Goal: Task Accomplishment & Management: Manage account settings

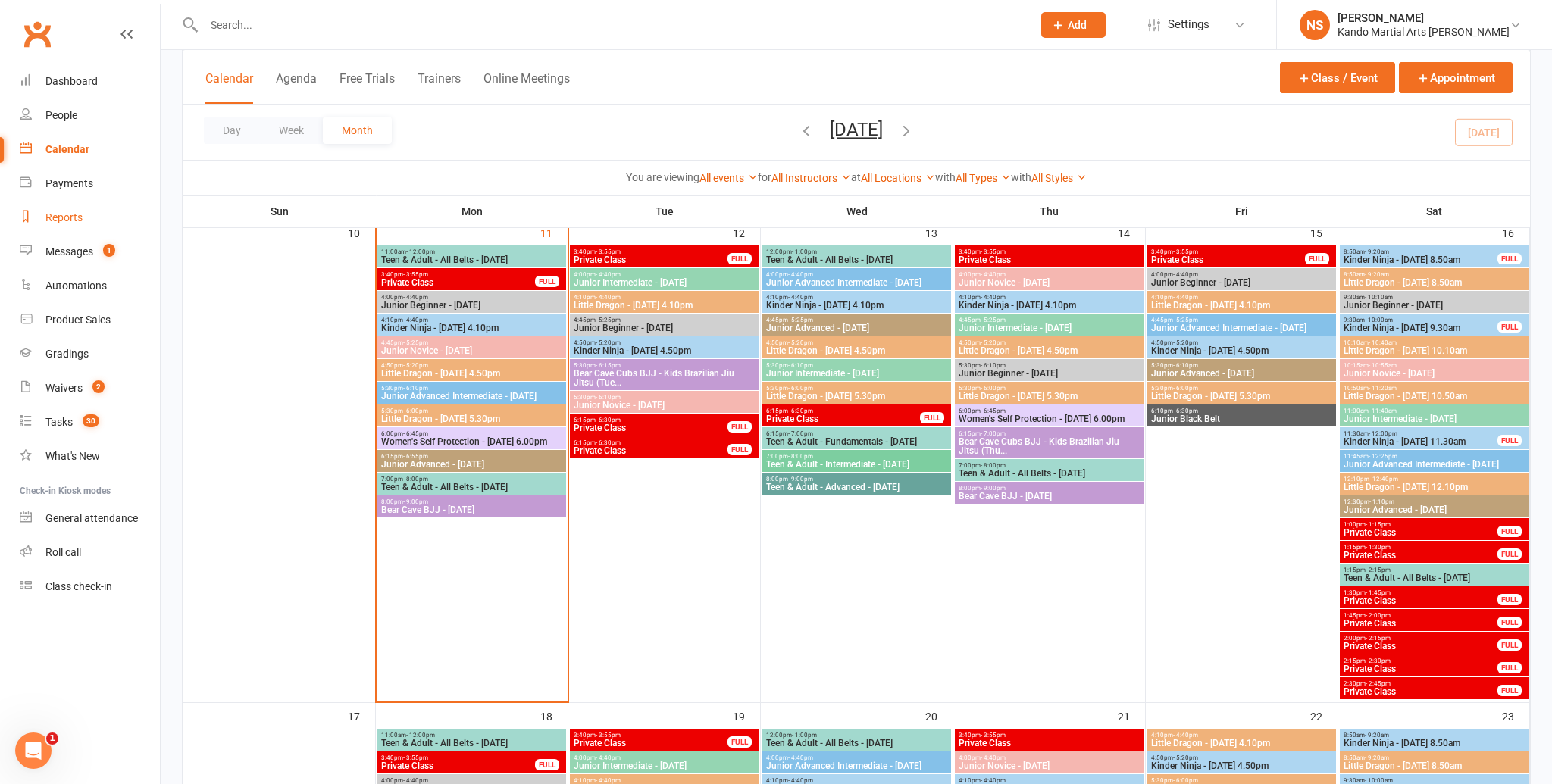
click at [69, 216] on div "Reports" at bounding box center [64, 217] width 37 height 12
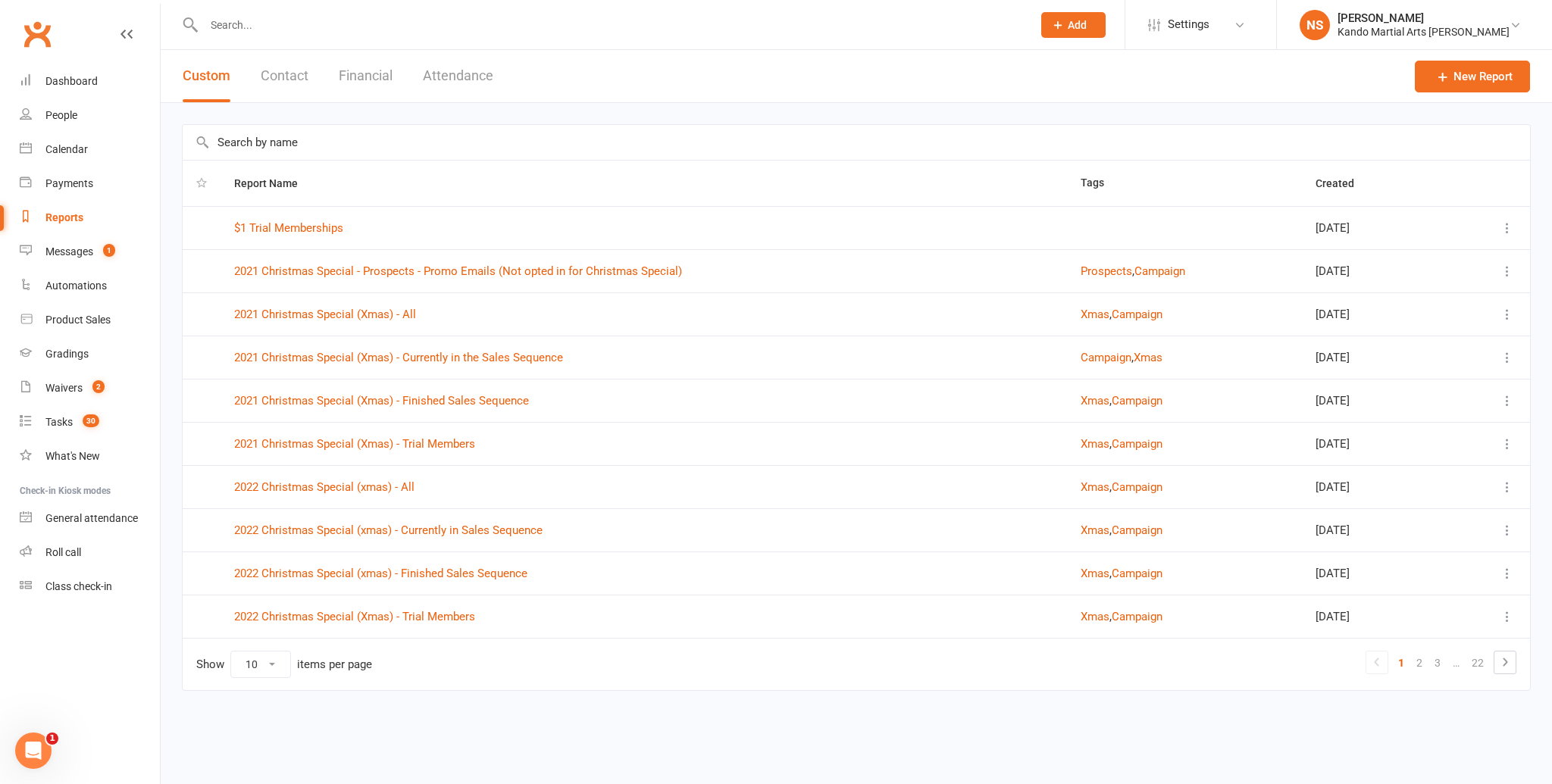
click at [278, 138] on input "text" at bounding box center [856, 142] width 1348 height 35
type input "good job card"
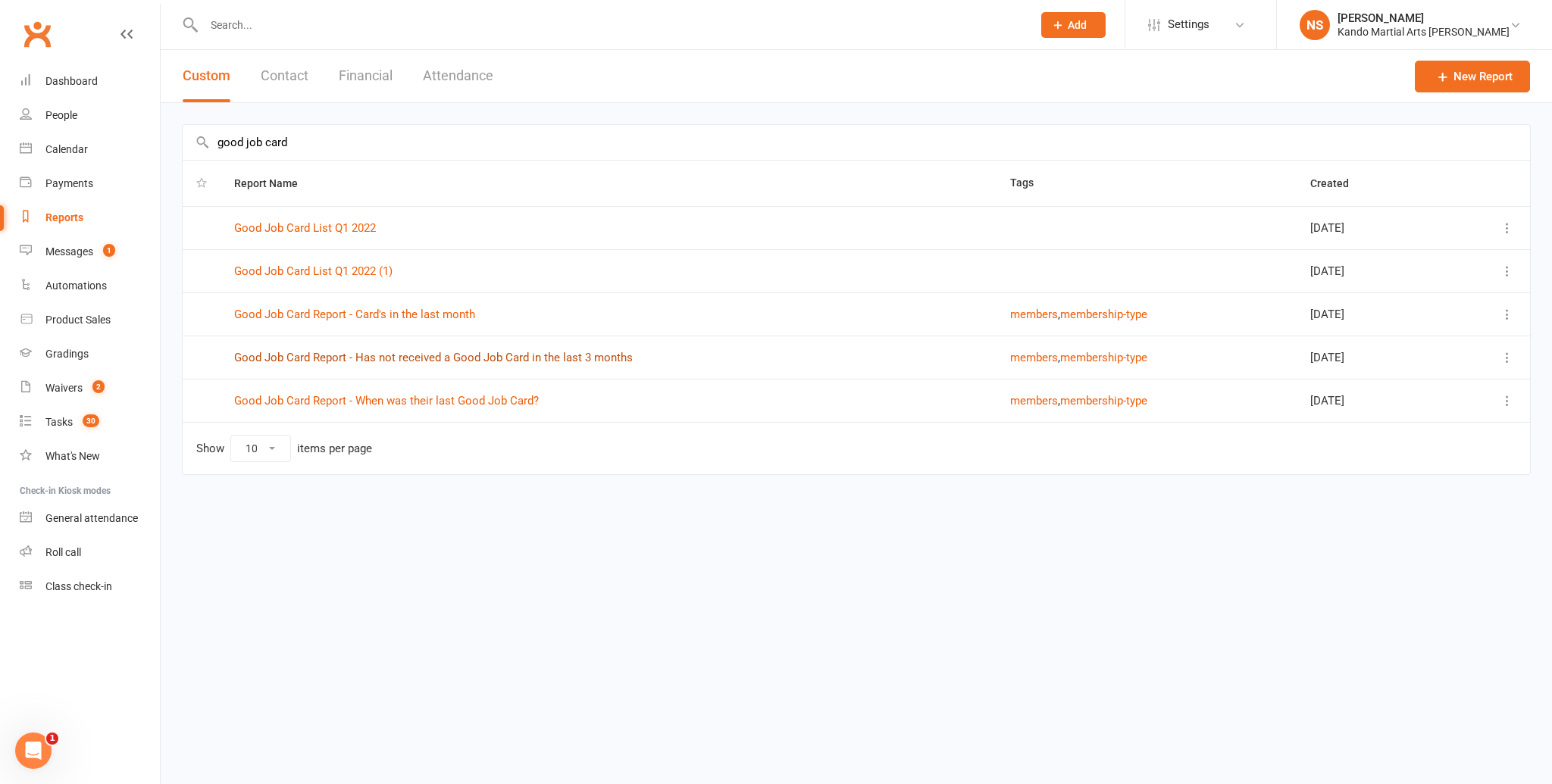
click at [514, 354] on link "Good Job Card Report - Has not received a Good Job Card in the last 3 months" at bounding box center [433, 357] width 398 height 13
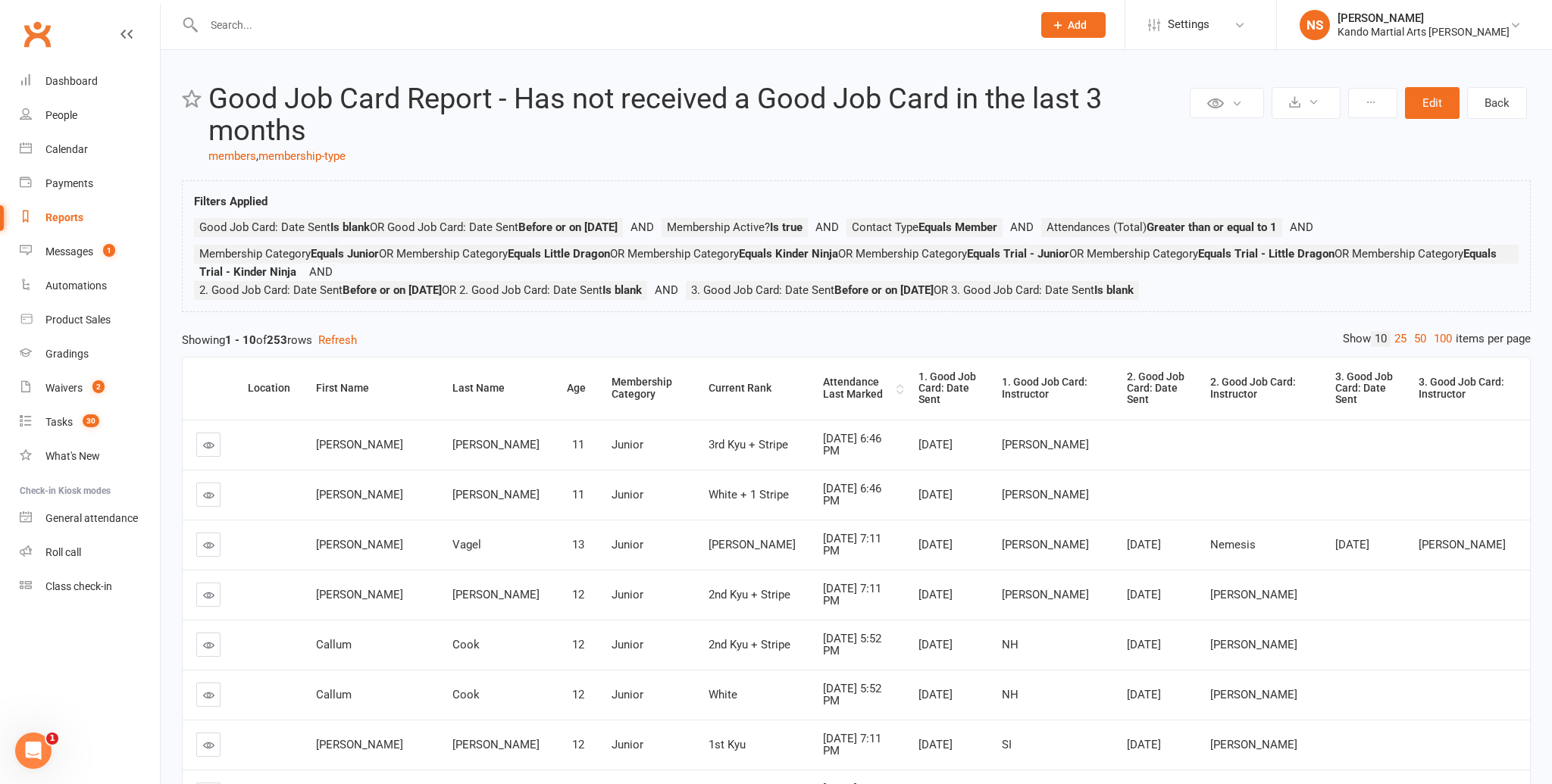
click at [823, 377] on div "Attendance Last Marked" at bounding box center [857, 388] width 70 height 24
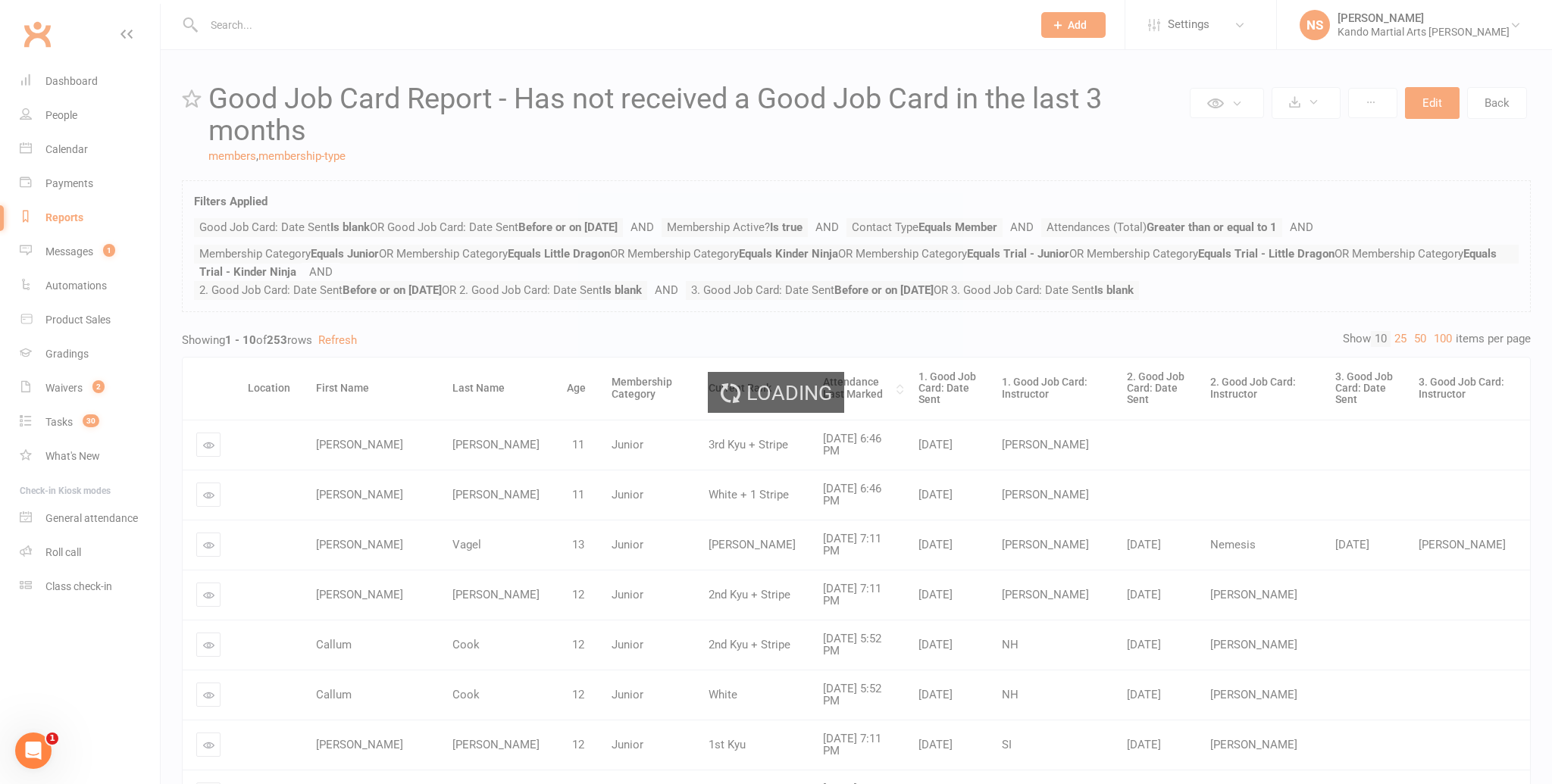
scroll to position [2, 0]
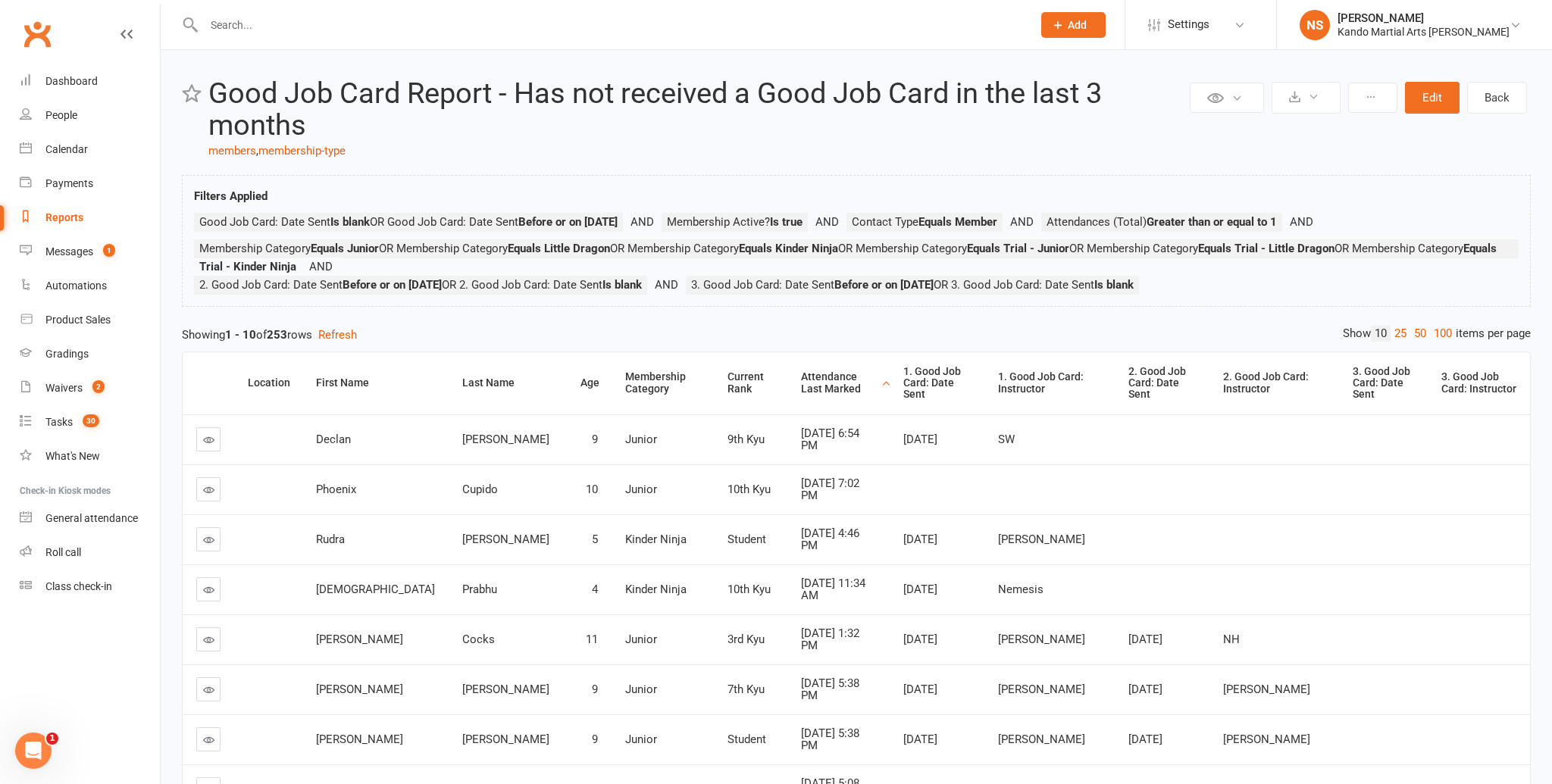
click at [801, 383] on div "Attendance Last Marked" at bounding box center [839, 383] width 77 height 24
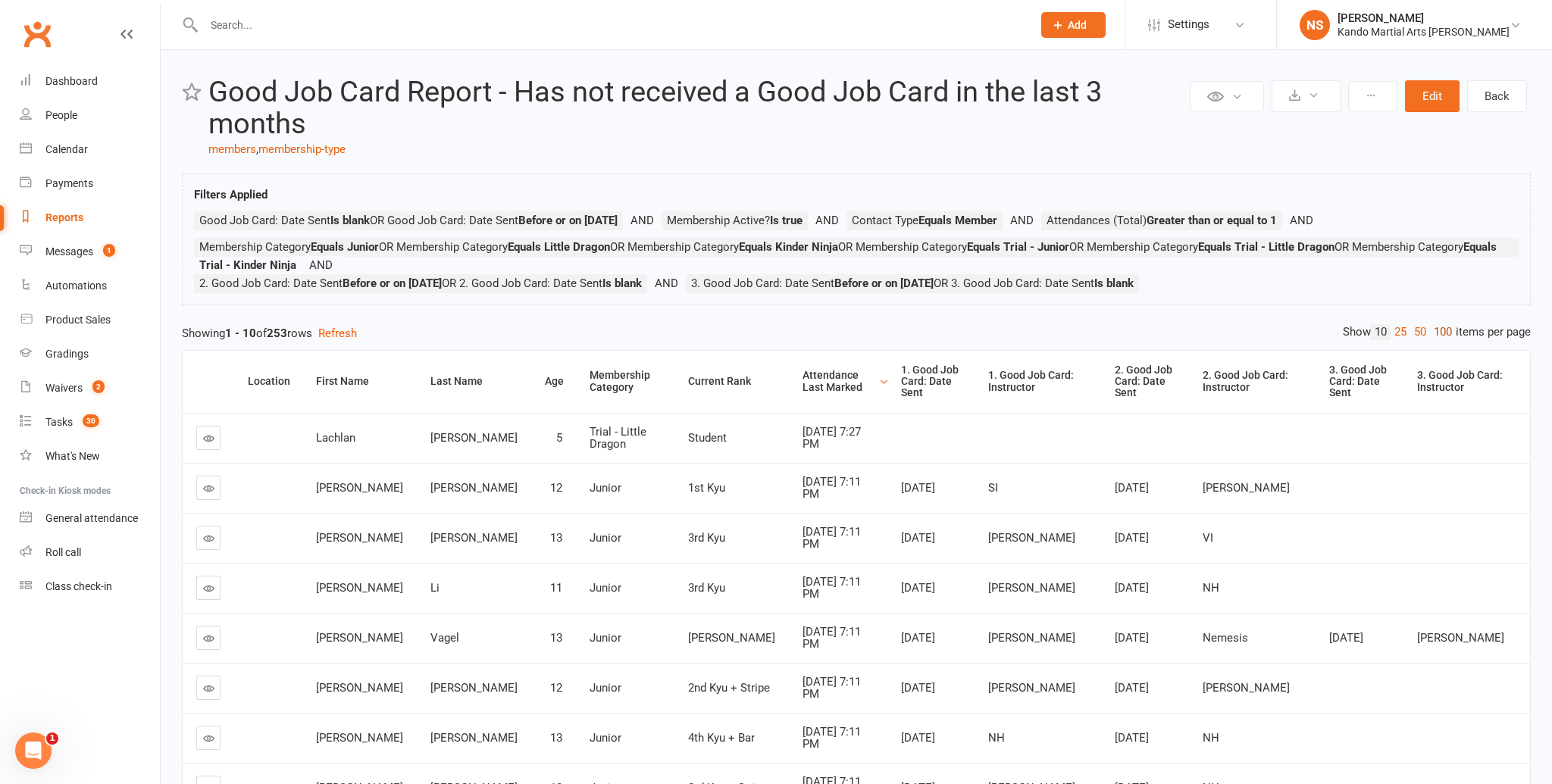
click at [1433, 331] on link "100" at bounding box center [1443, 332] width 26 height 16
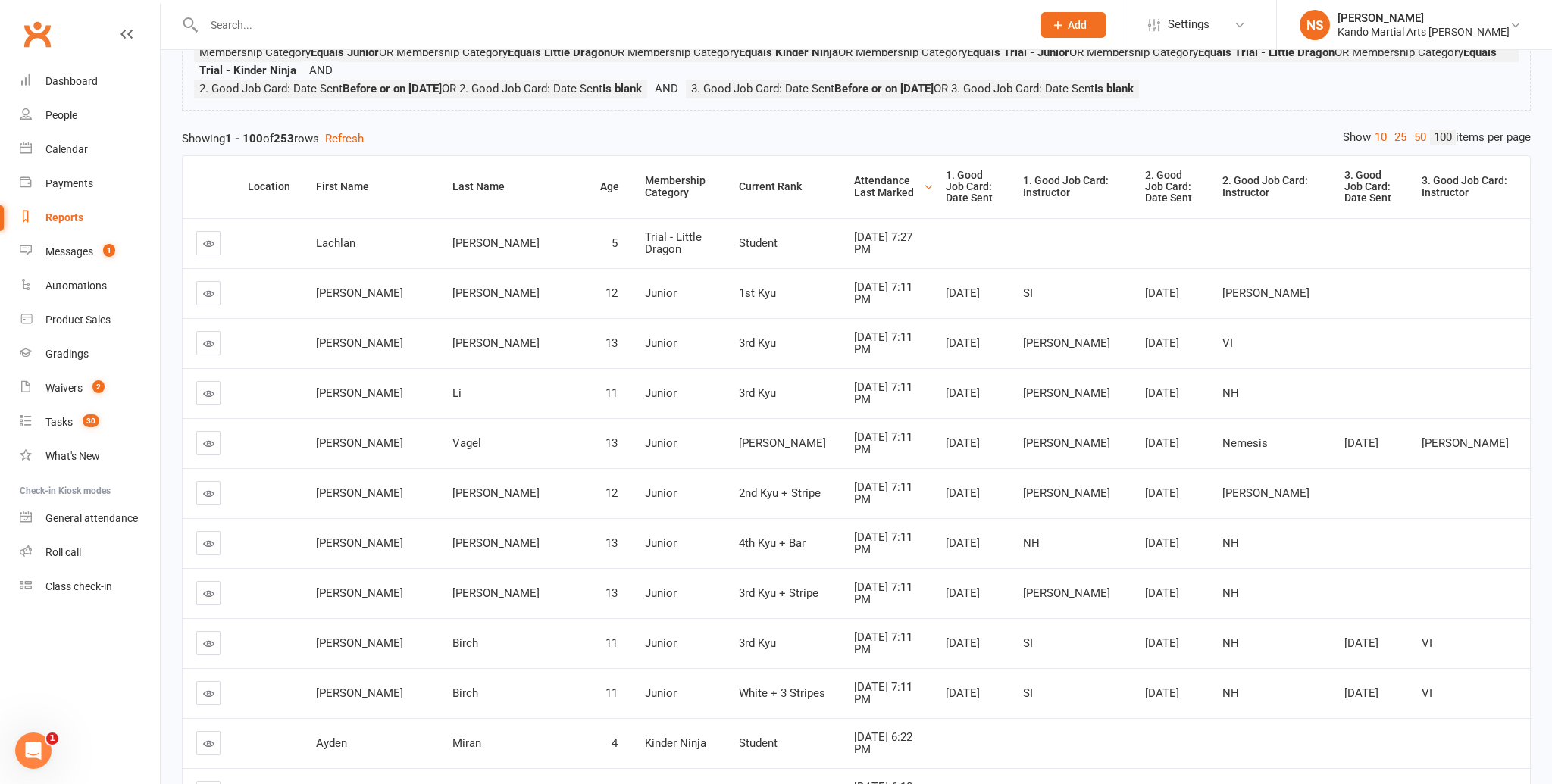
scroll to position [201, 0]
click at [207, 389] on link at bounding box center [208, 394] width 24 height 24
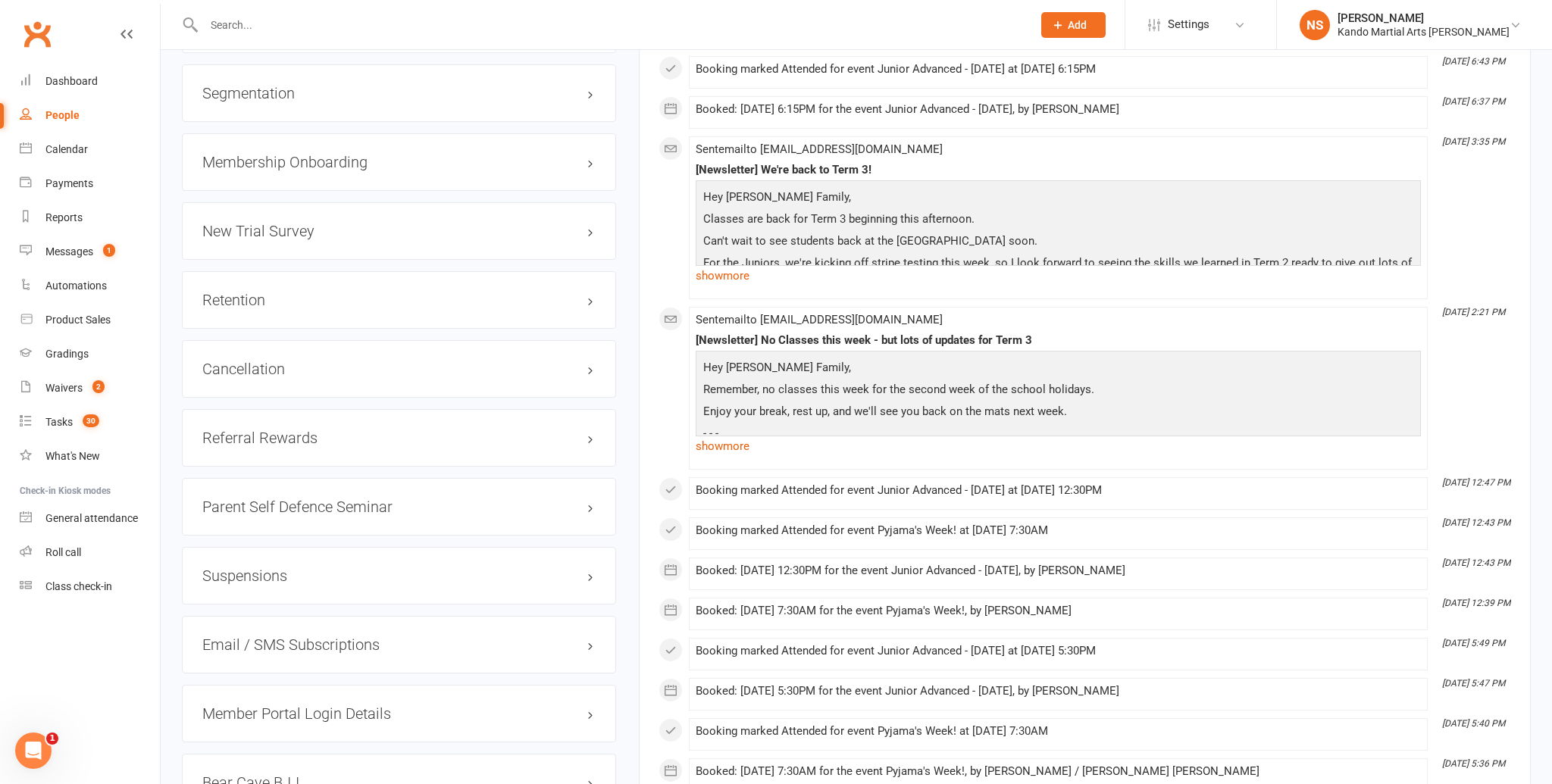
scroll to position [1896, 0]
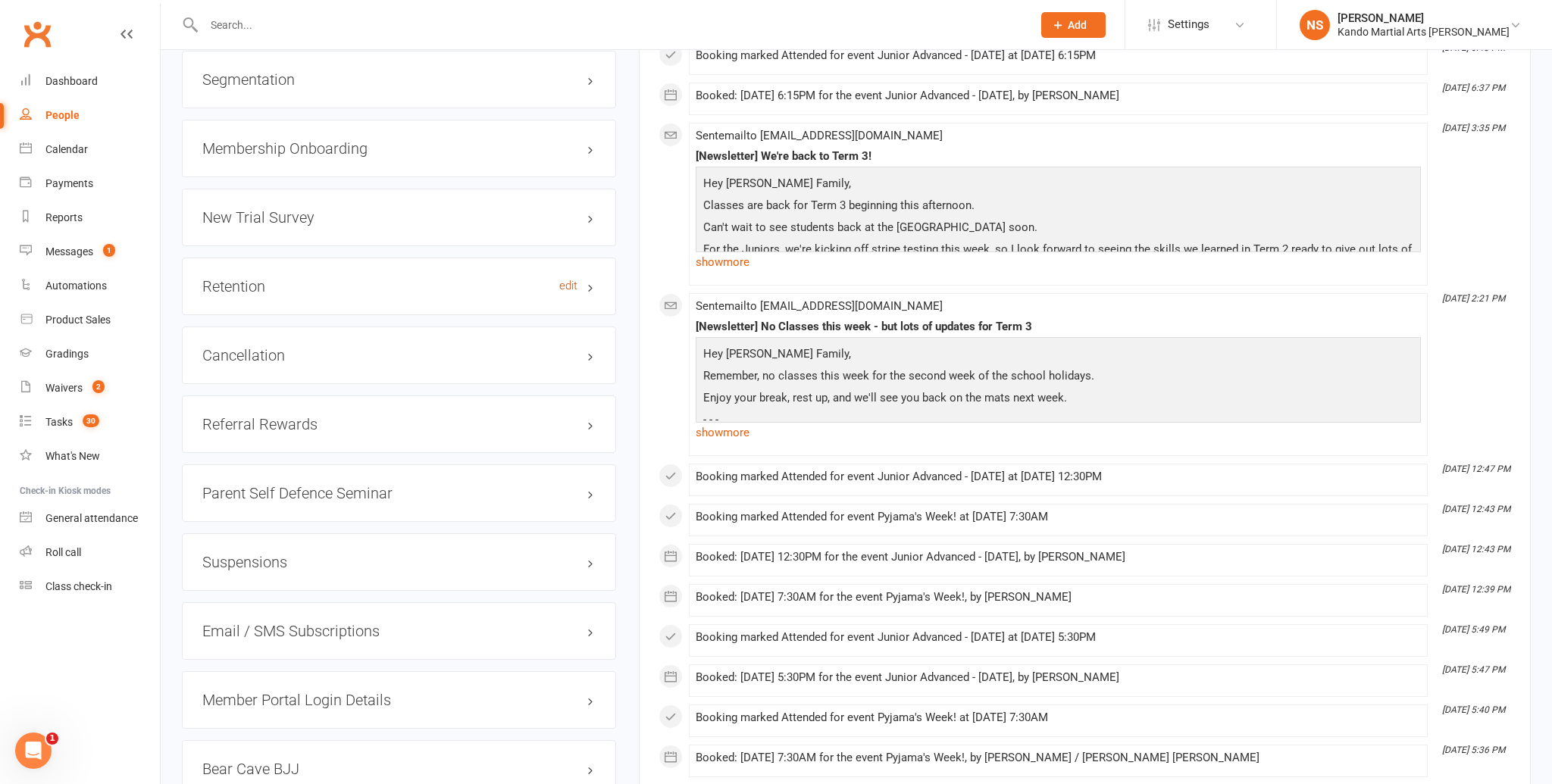
click at [566, 280] on link "edit" at bounding box center [568, 286] width 18 height 13
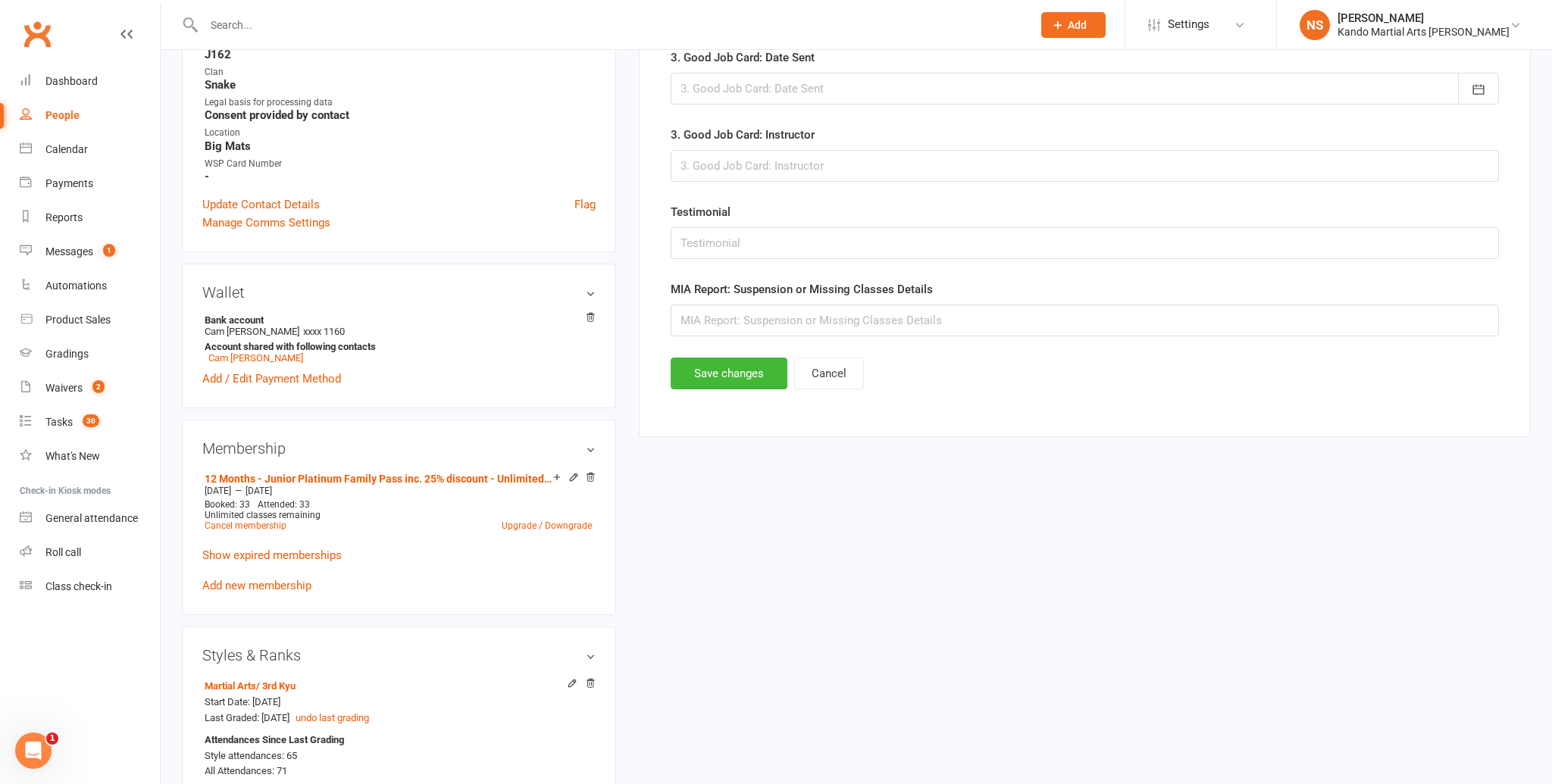
scroll to position [147, 0]
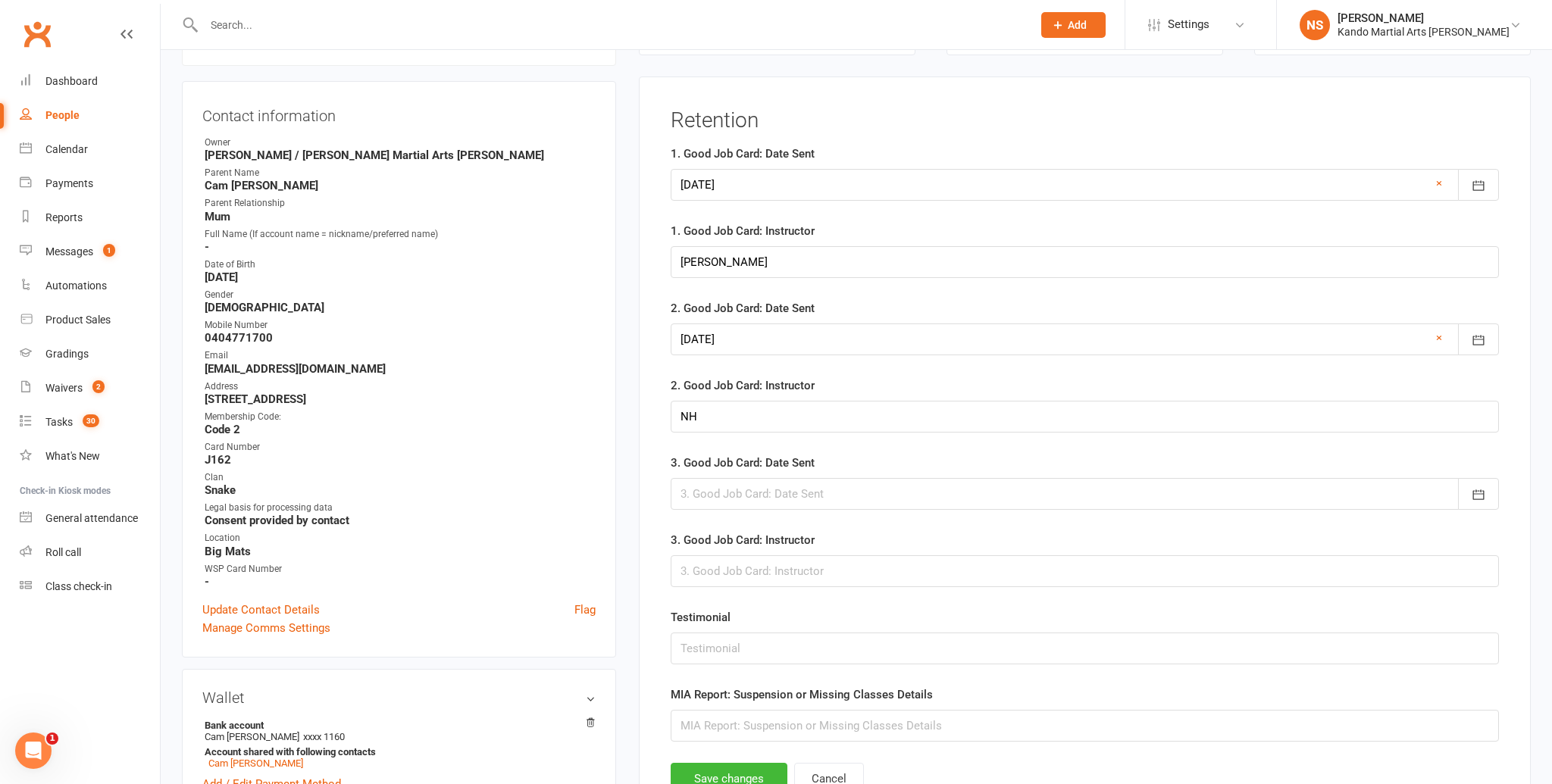
click at [716, 484] on div at bounding box center [1084, 493] width 828 height 32
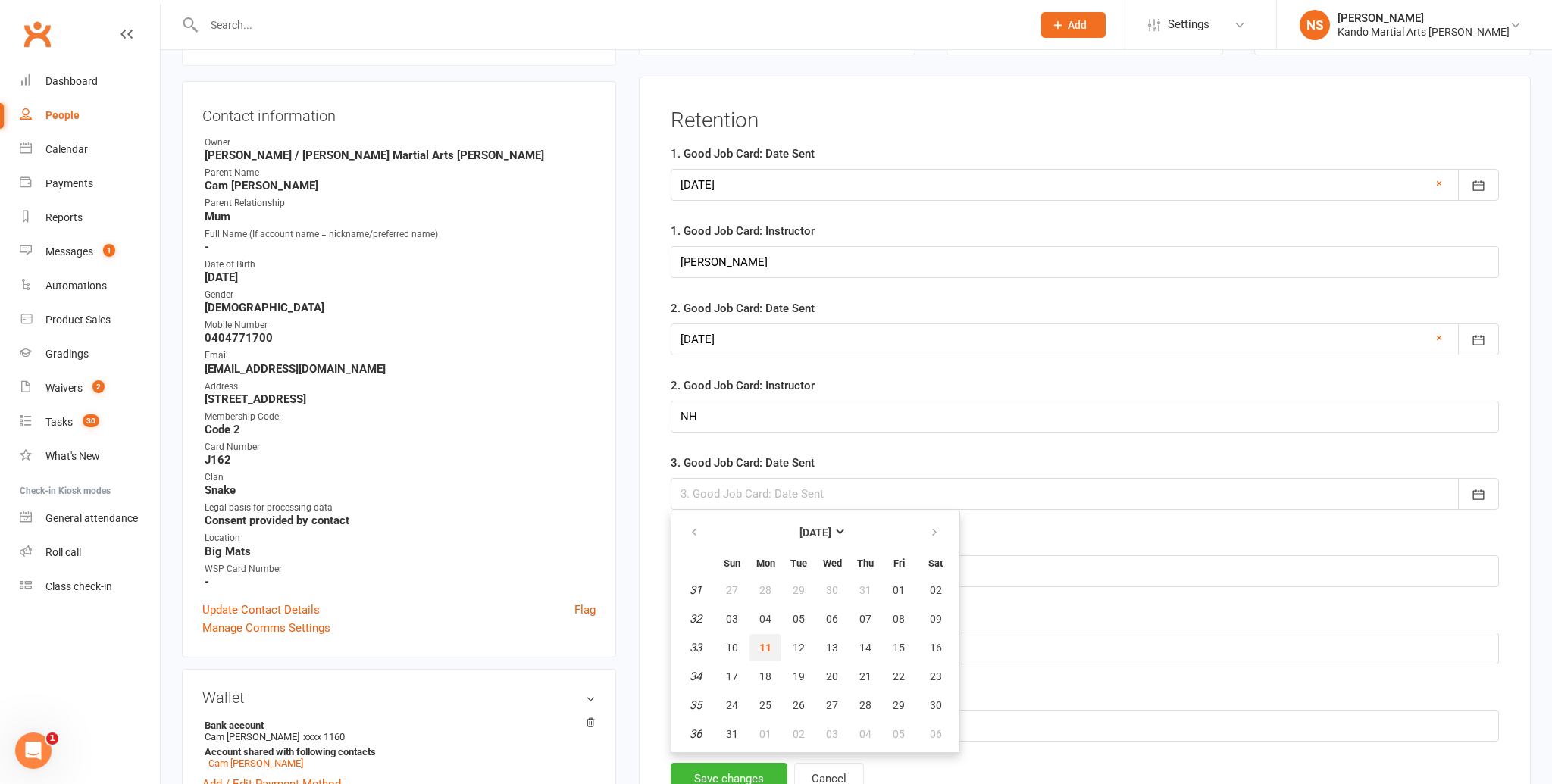
click at [776, 643] on button "11" at bounding box center [765, 647] width 32 height 27
type input "[DATE]"
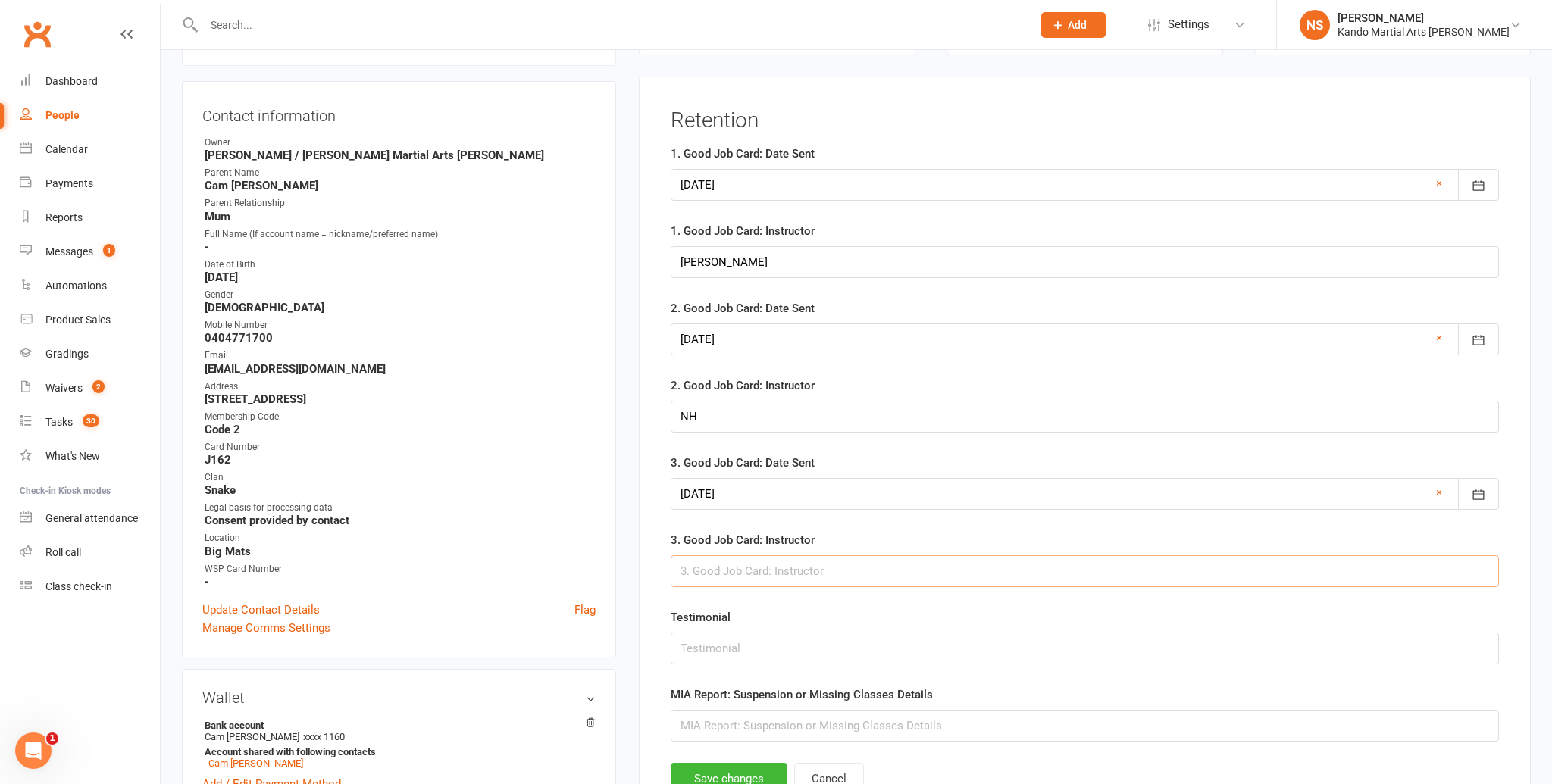
click at [747, 579] on input "text" at bounding box center [1084, 571] width 828 height 32
type input "[PERSON_NAME]"
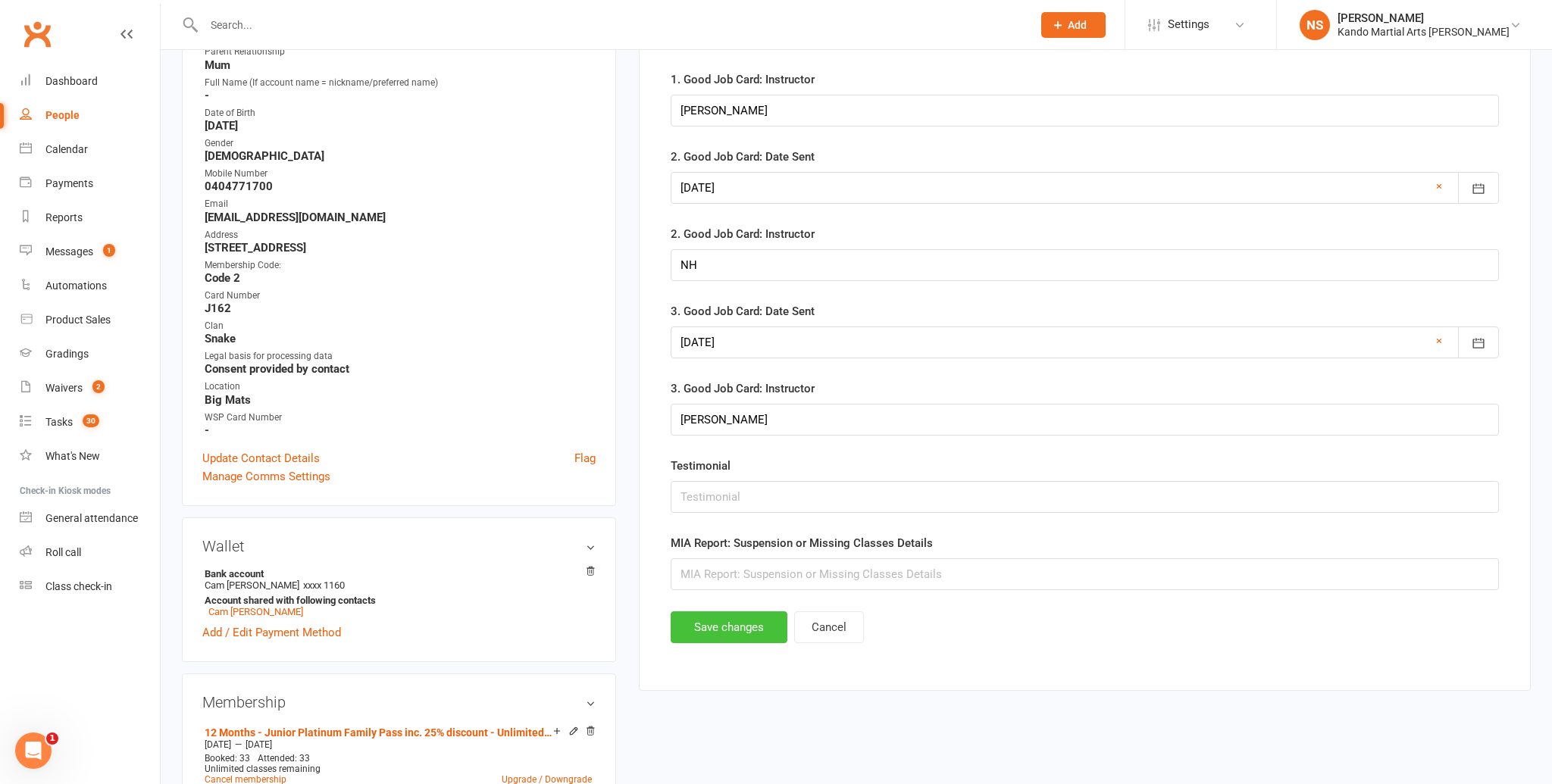
click at [740, 627] on button "Save changes" at bounding box center [728, 627] width 117 height 32
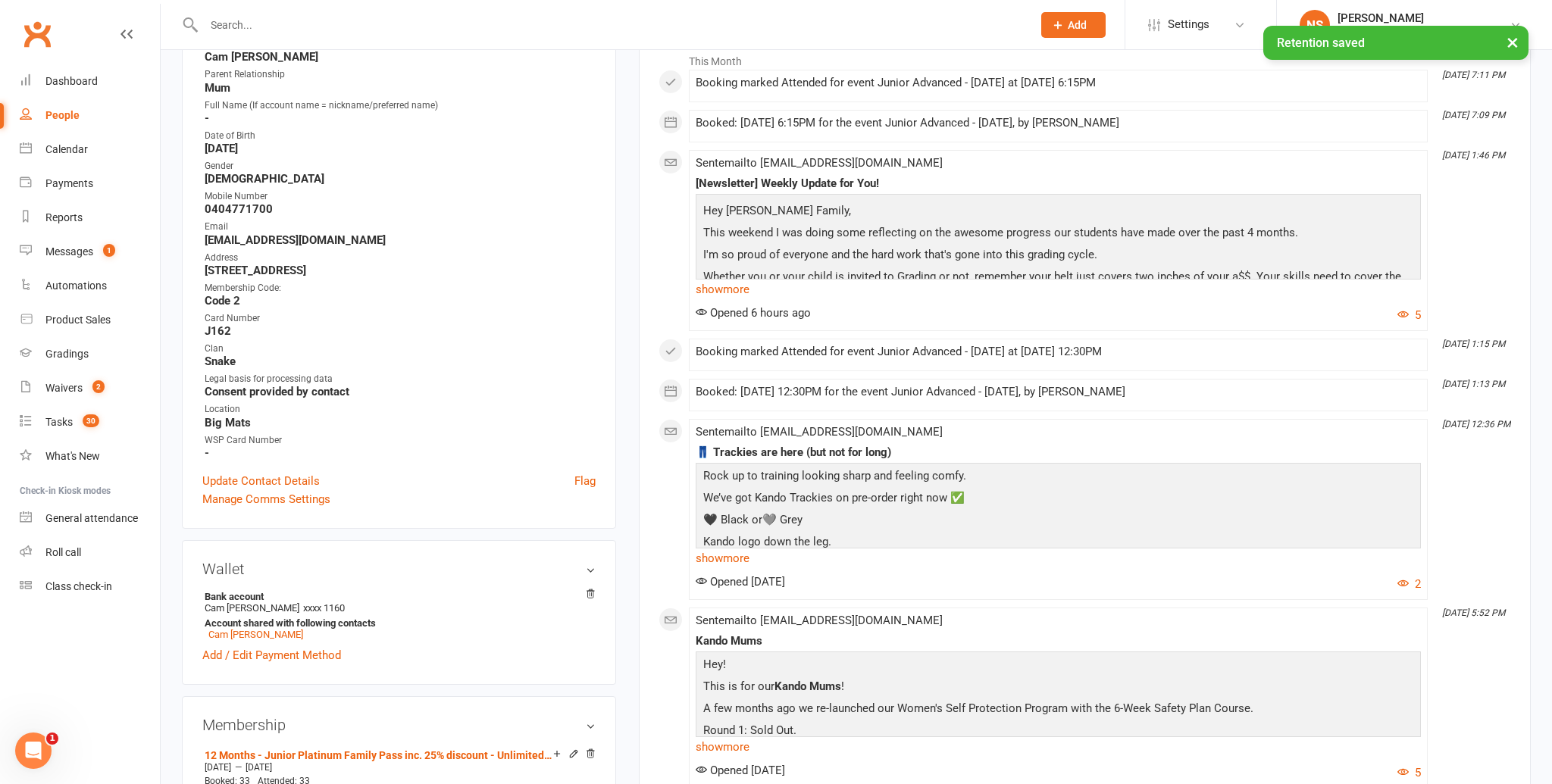
scroll to position [0, 0]
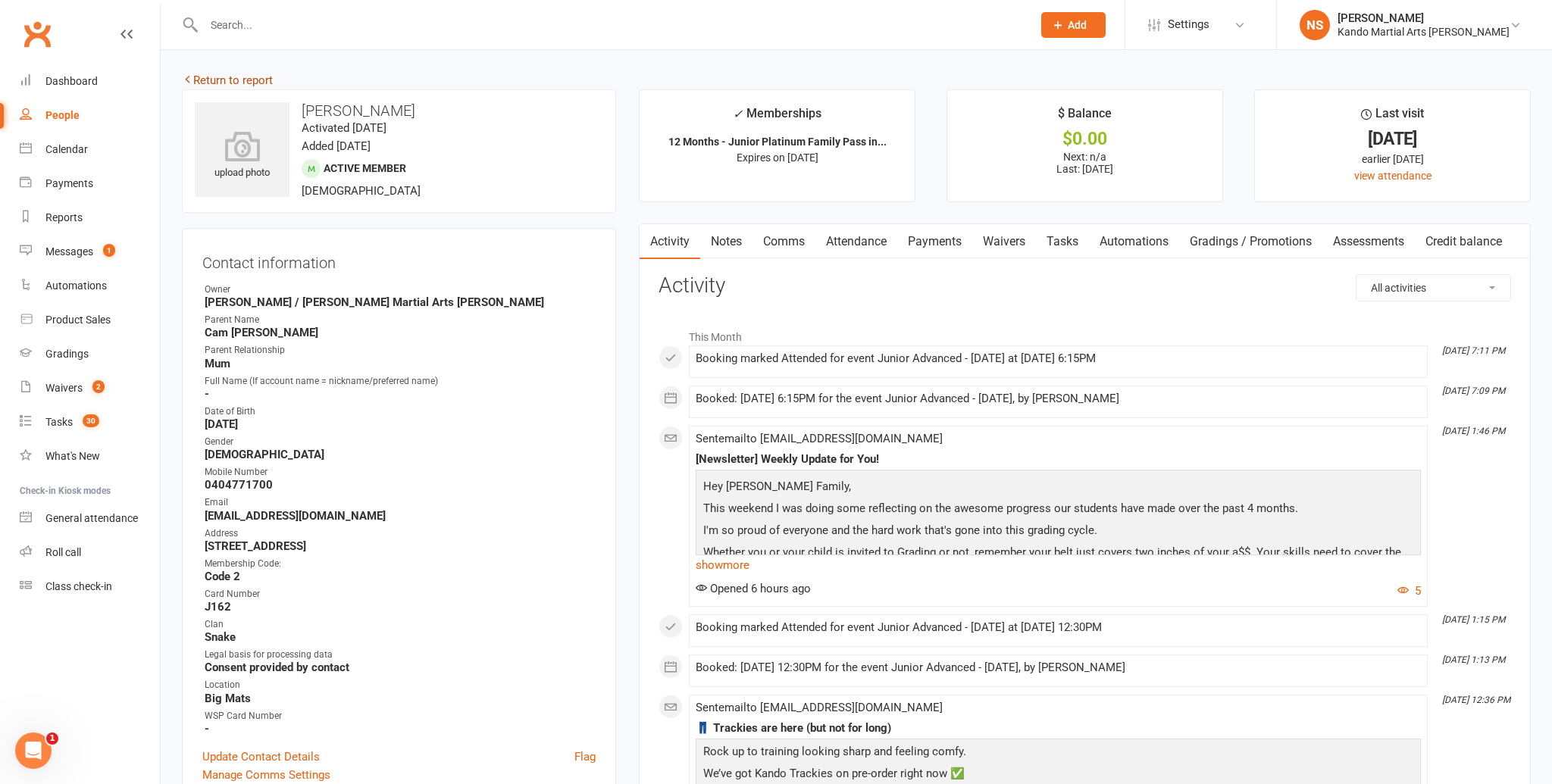
click at [209, 75] on link "Return to report" at bounding box center [227, 80] width 91 height 13
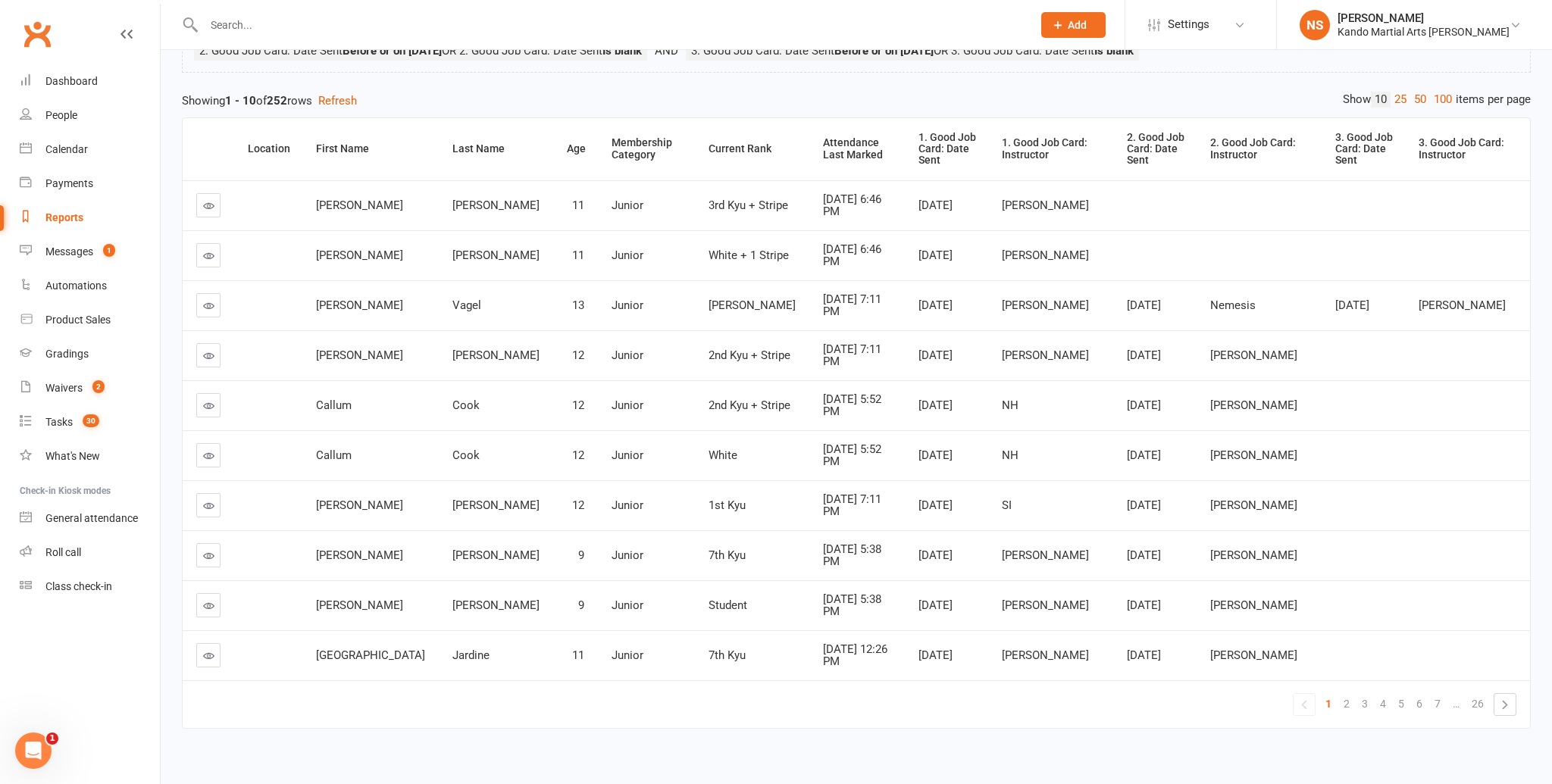
scroll to position [241, 0]
click at [823, 137] on div "Attendance Last Marked" at bounding box center [857, 148] width 70 height 24
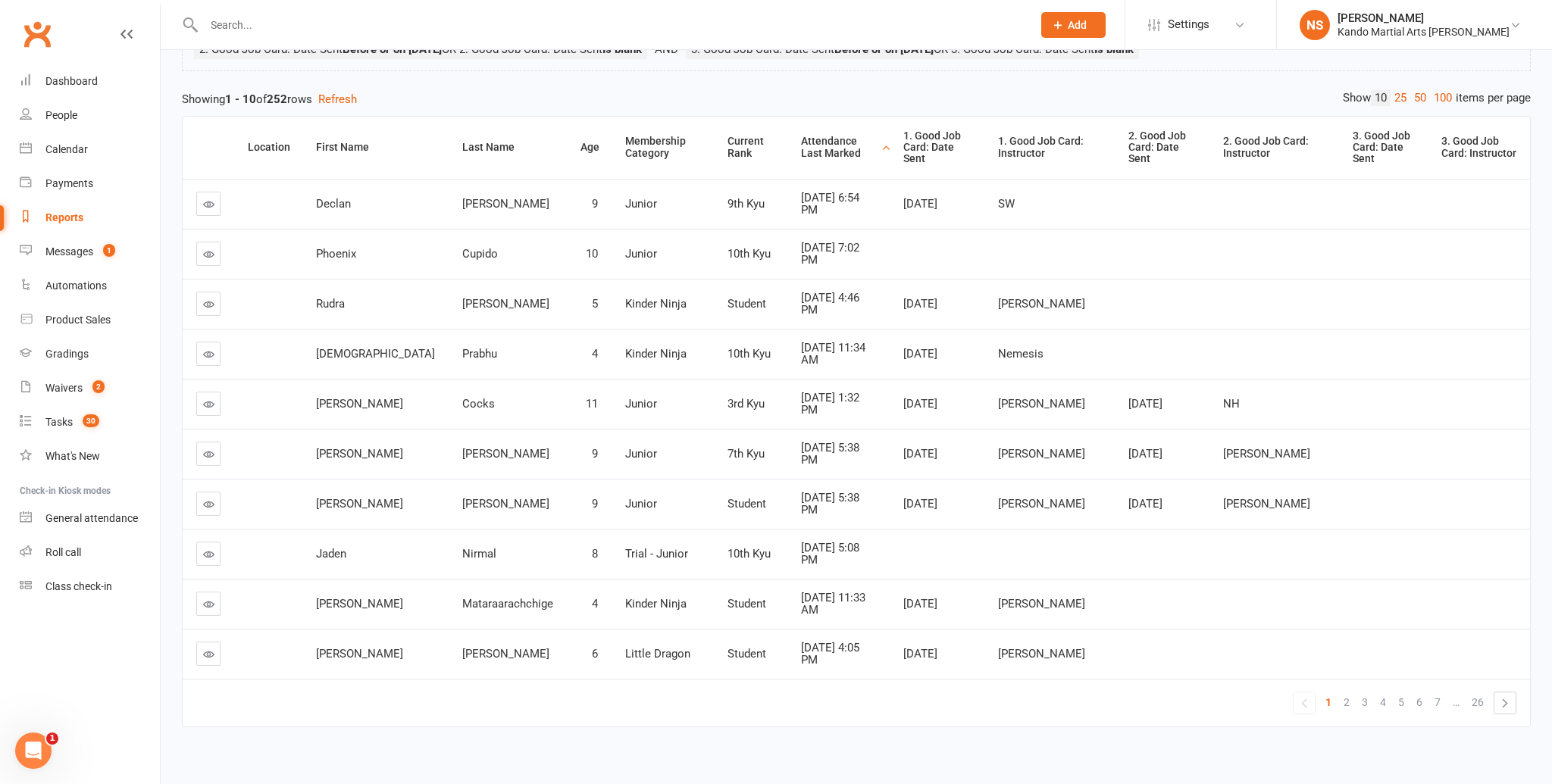
click at [801, 137] on div "Attendance Last Marked" at bounding box center [839, 148] width 77 height 24
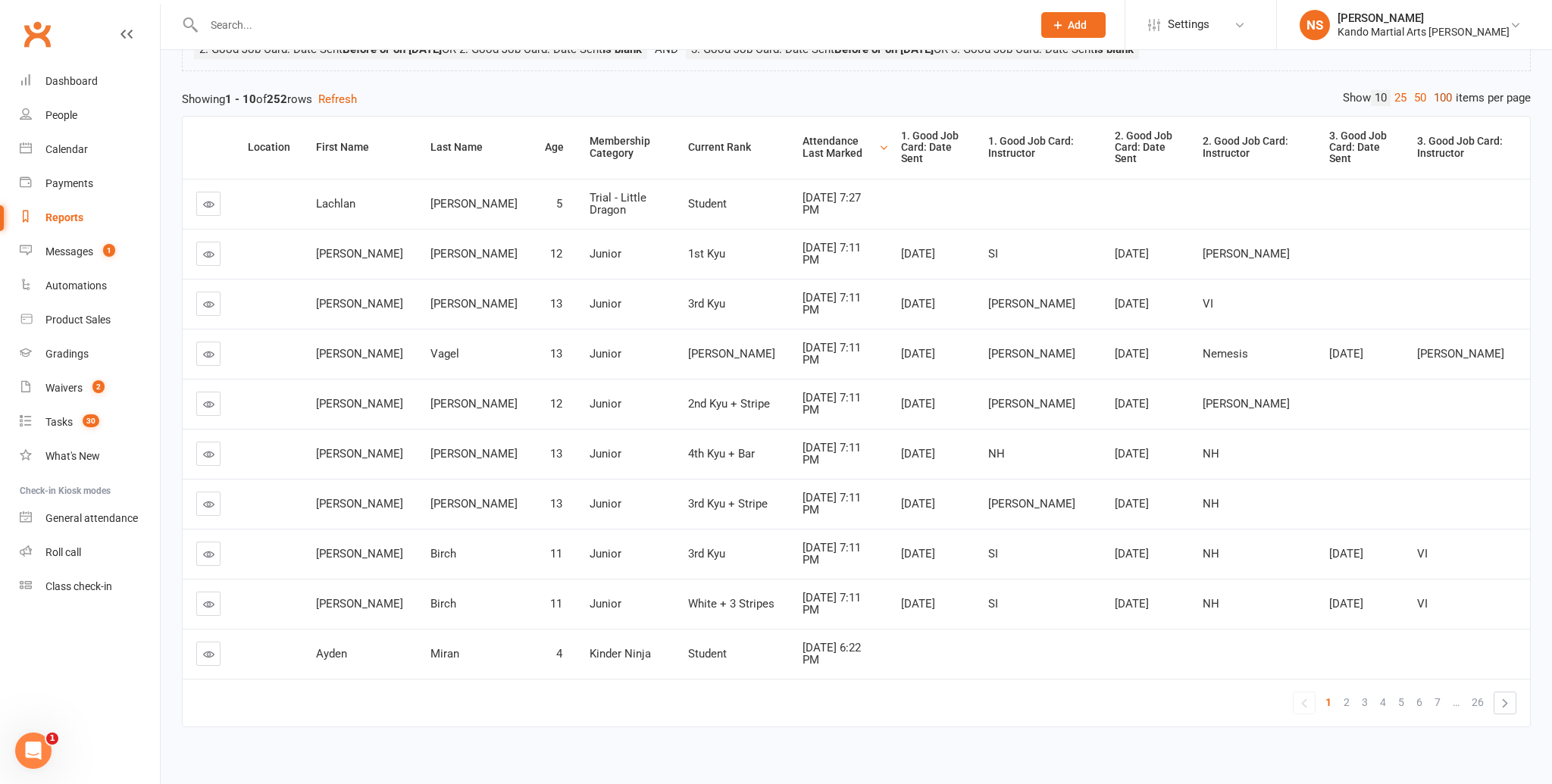
click at [1430, 98] on link "100" at bounding box center [1443, 98] width 26 height 16
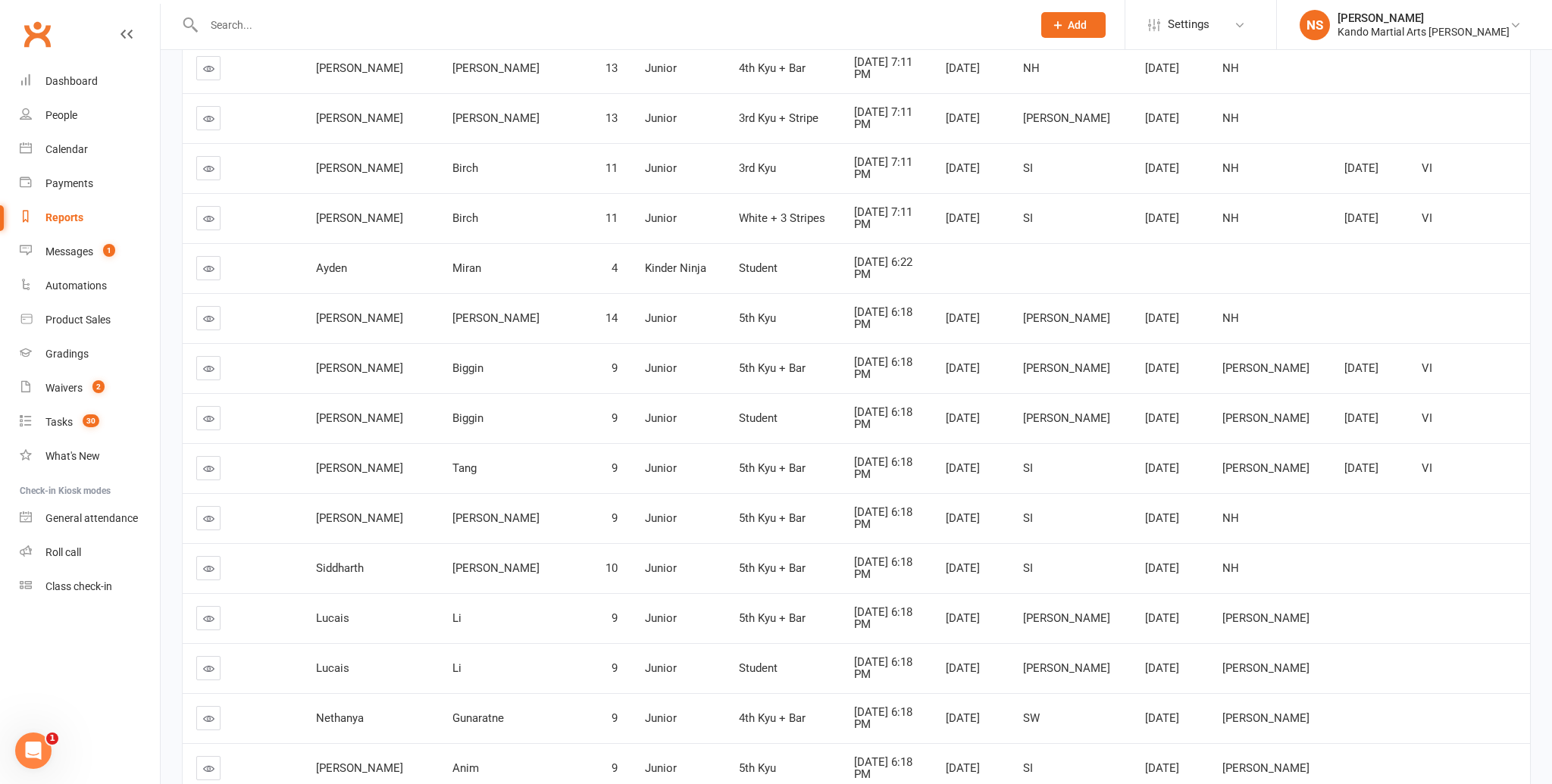
scroll to position [650, 0]
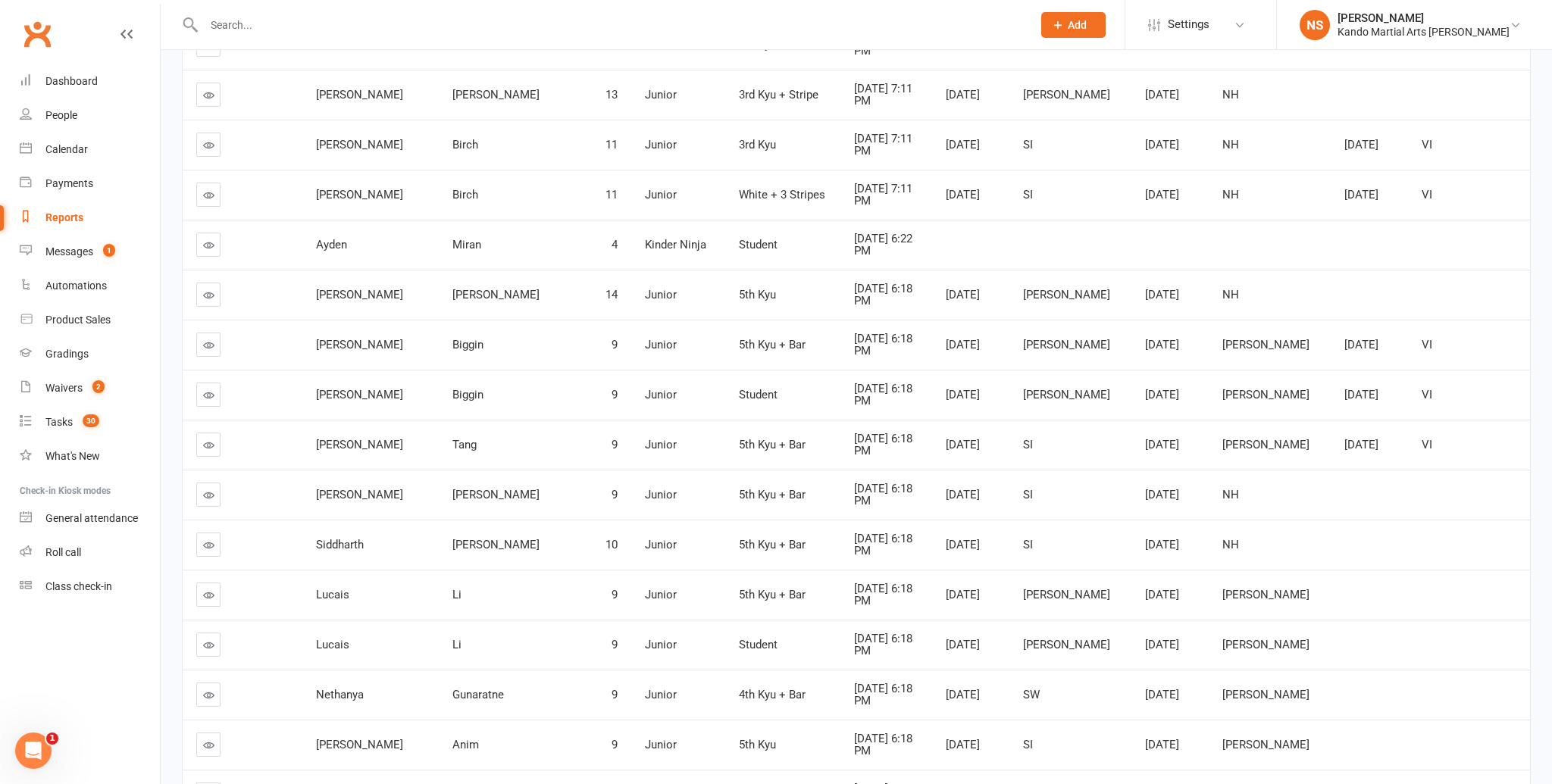
click at [204, 332] on link at bounding box center [208, 344] width 24 height 24
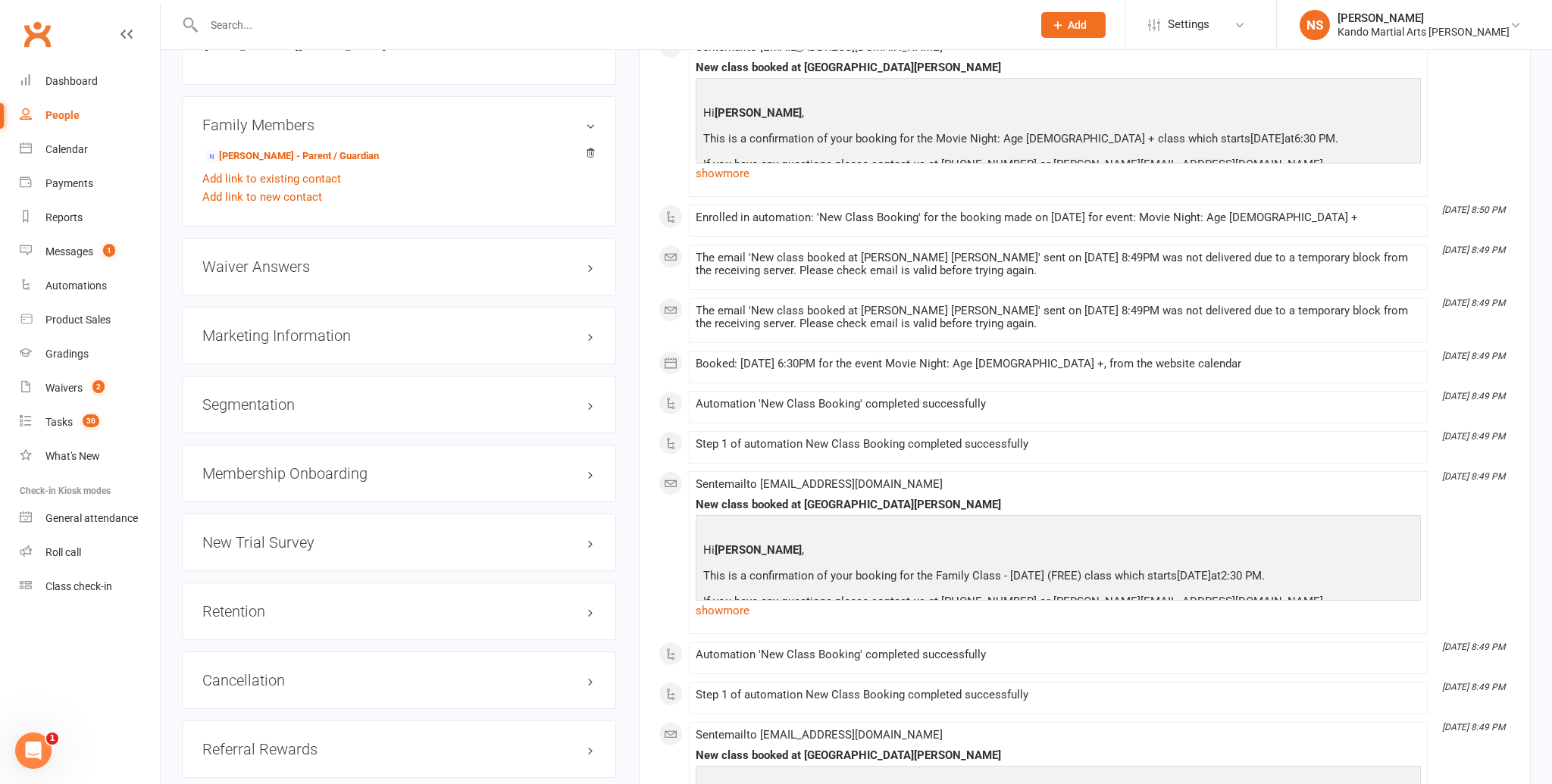
scroll to position [1611, 0]
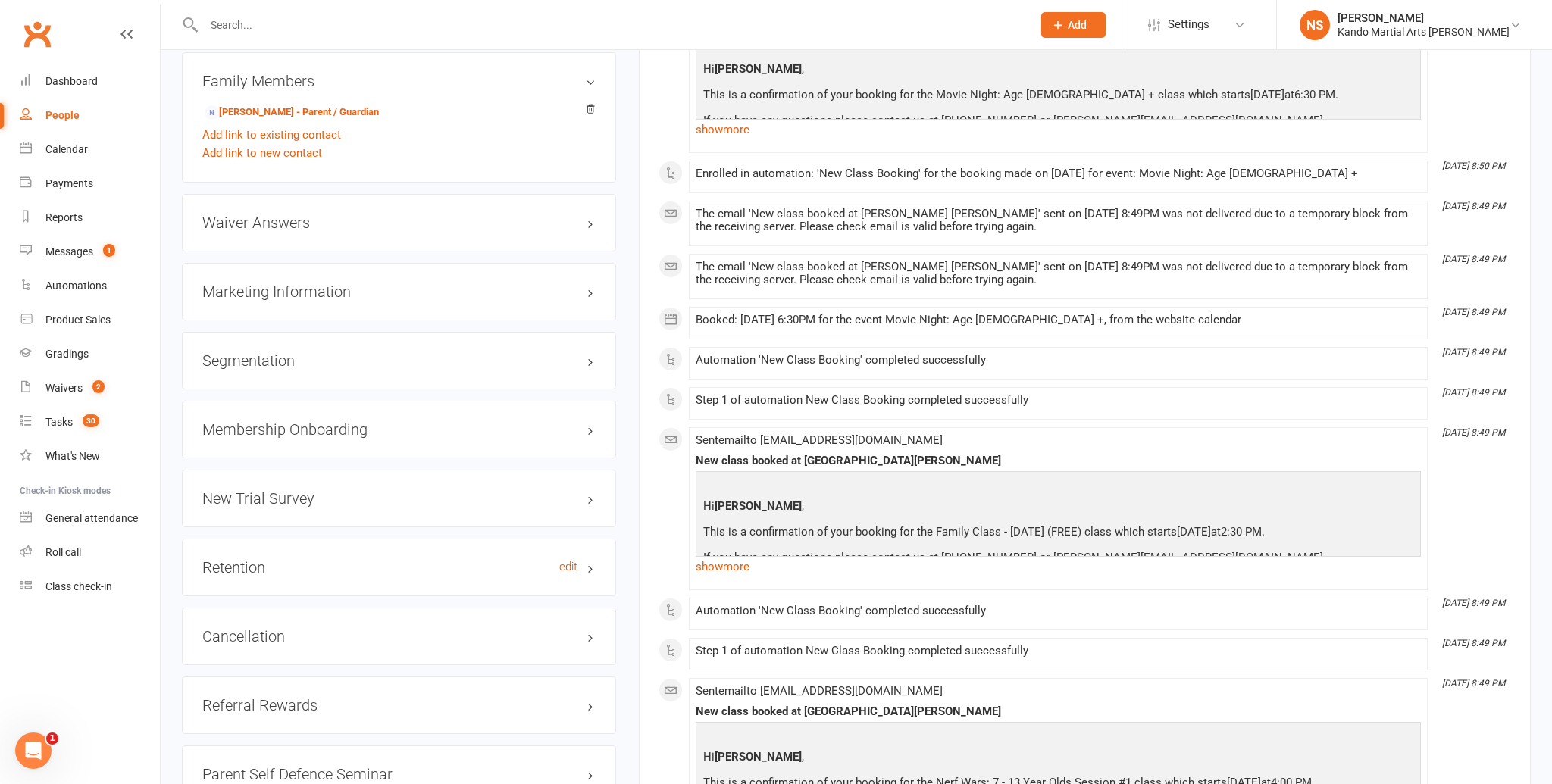
click at [561, 563] on link "edit" at bounding box center [568, 567] width 18 height 13
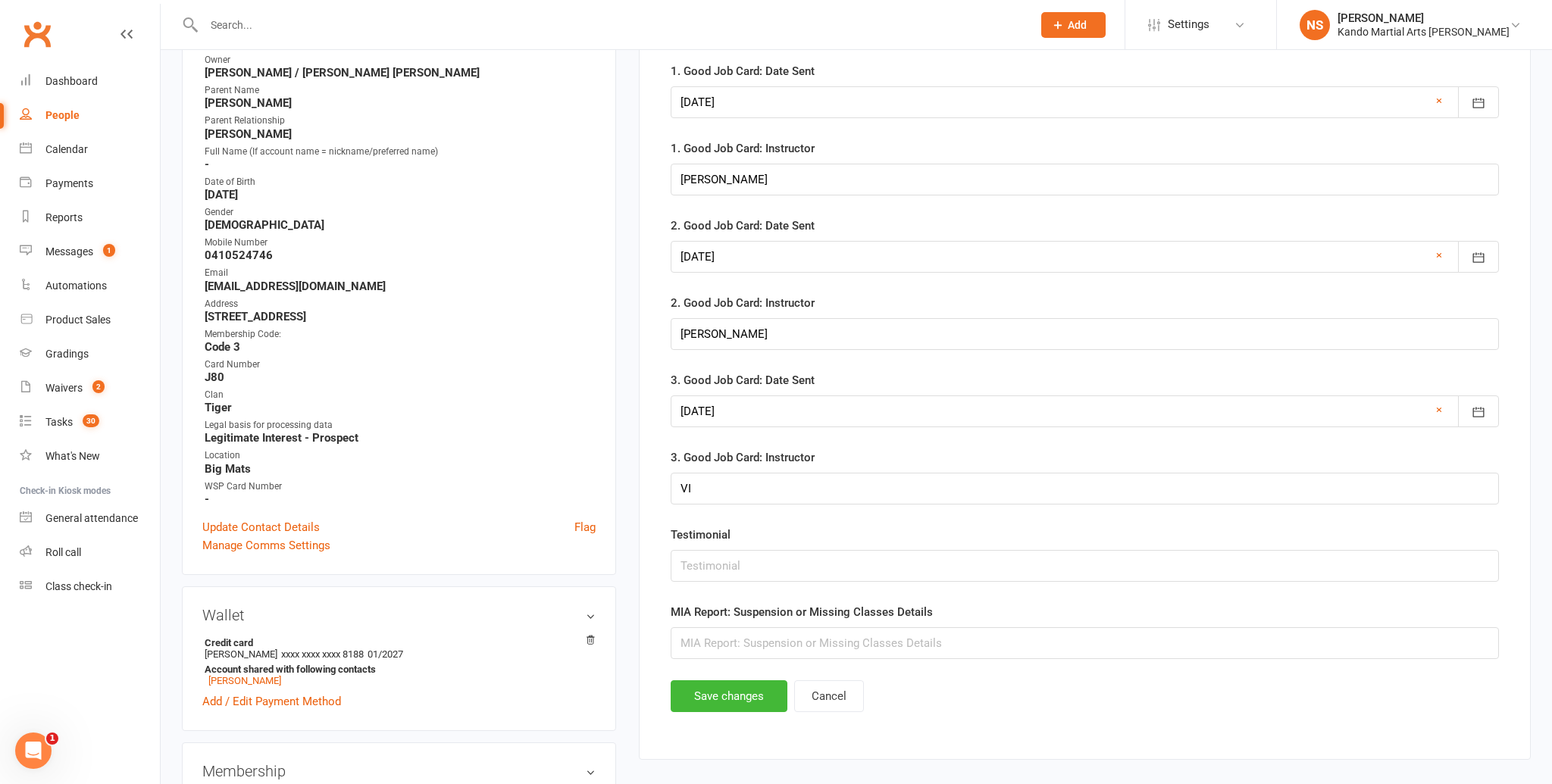
scroll to position [147, 0]
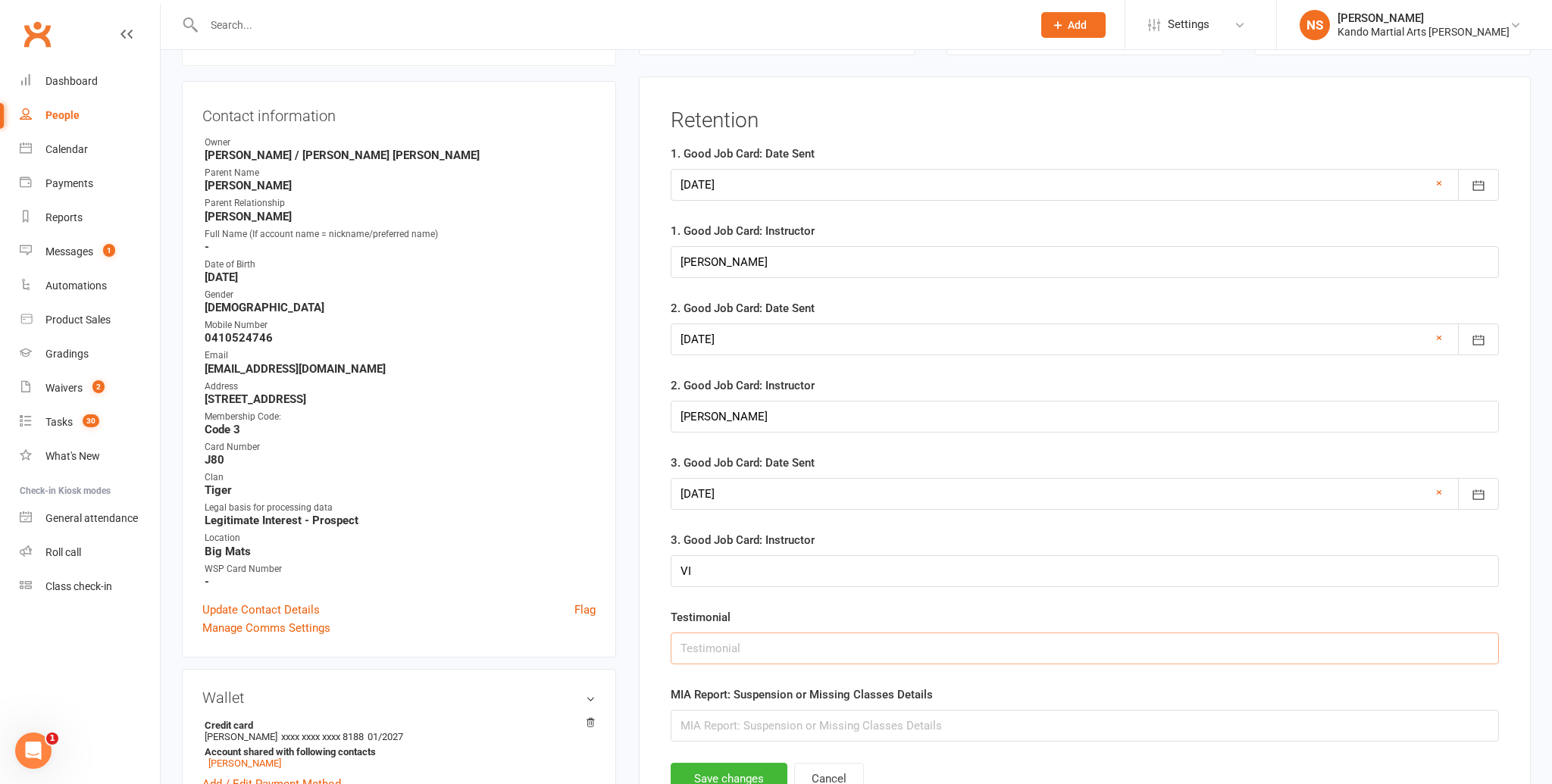
click at [733, 636] on input "text" at bounding box center [1084, 648] width 828 height 32
click at [788, 184] on div at bounding box center [1084, 185] width 828 height 32
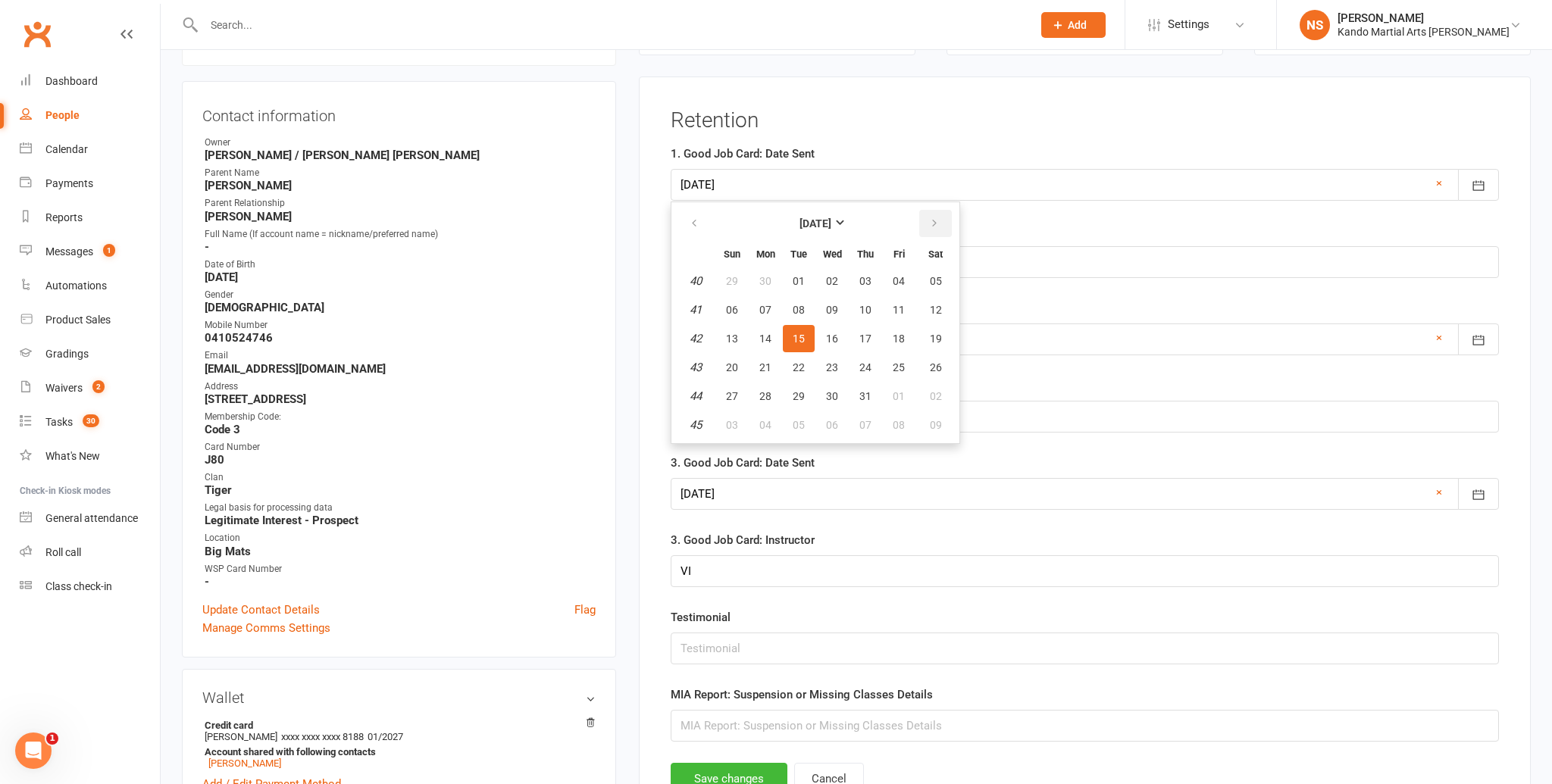
click at [921, 228] on button "button" at bounding box center [935, 223] width 32 height 27
click at [834, 210] on button "[DATE]" at bounding box center [815, 223] width 199 height 27
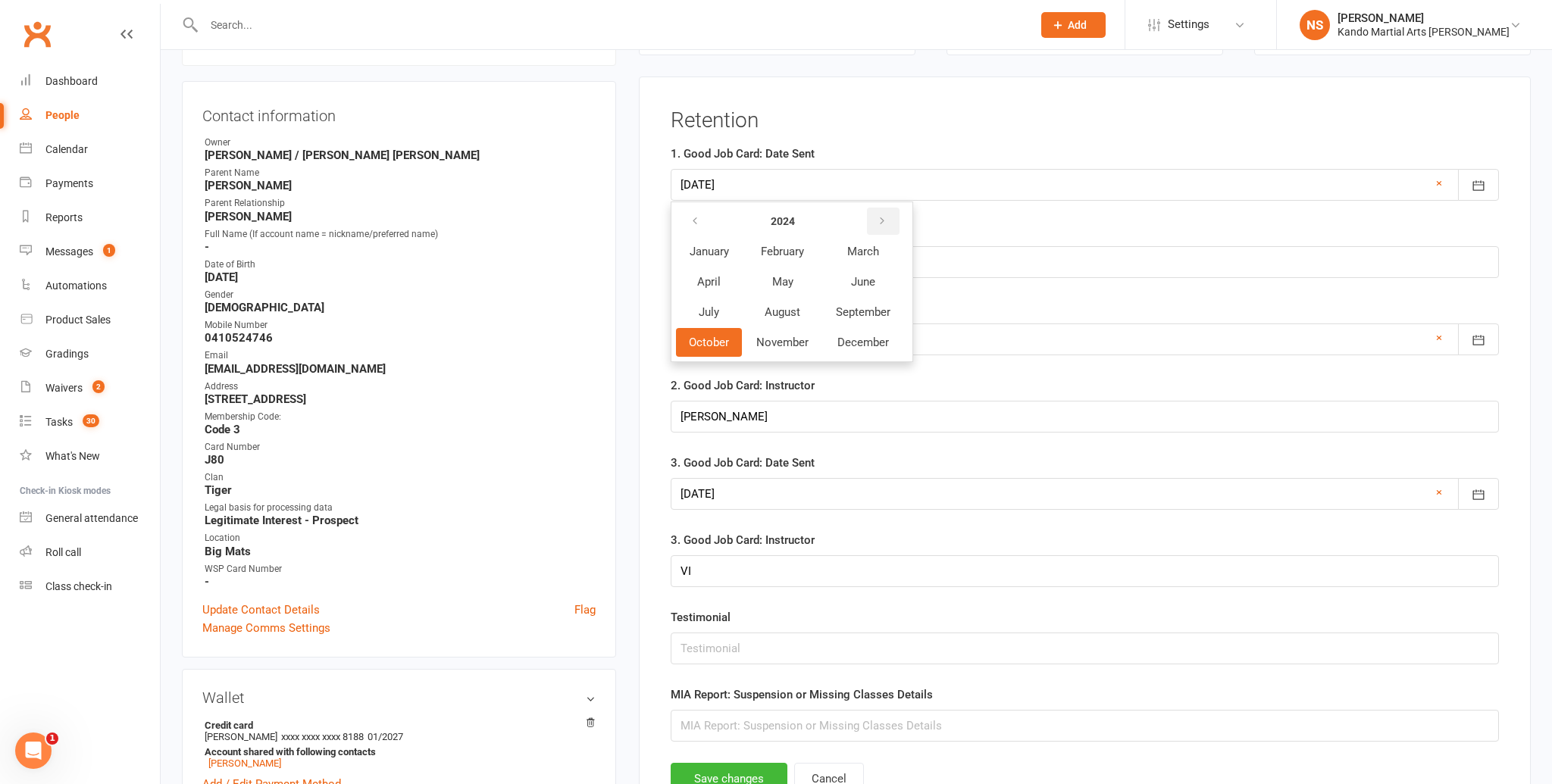
click at [880, 228] on button "button" at bounding box center [882, 221] width 32 height 27
click at [790, 299] on button "August" at bounding box center [782, 312] width 78 height 29
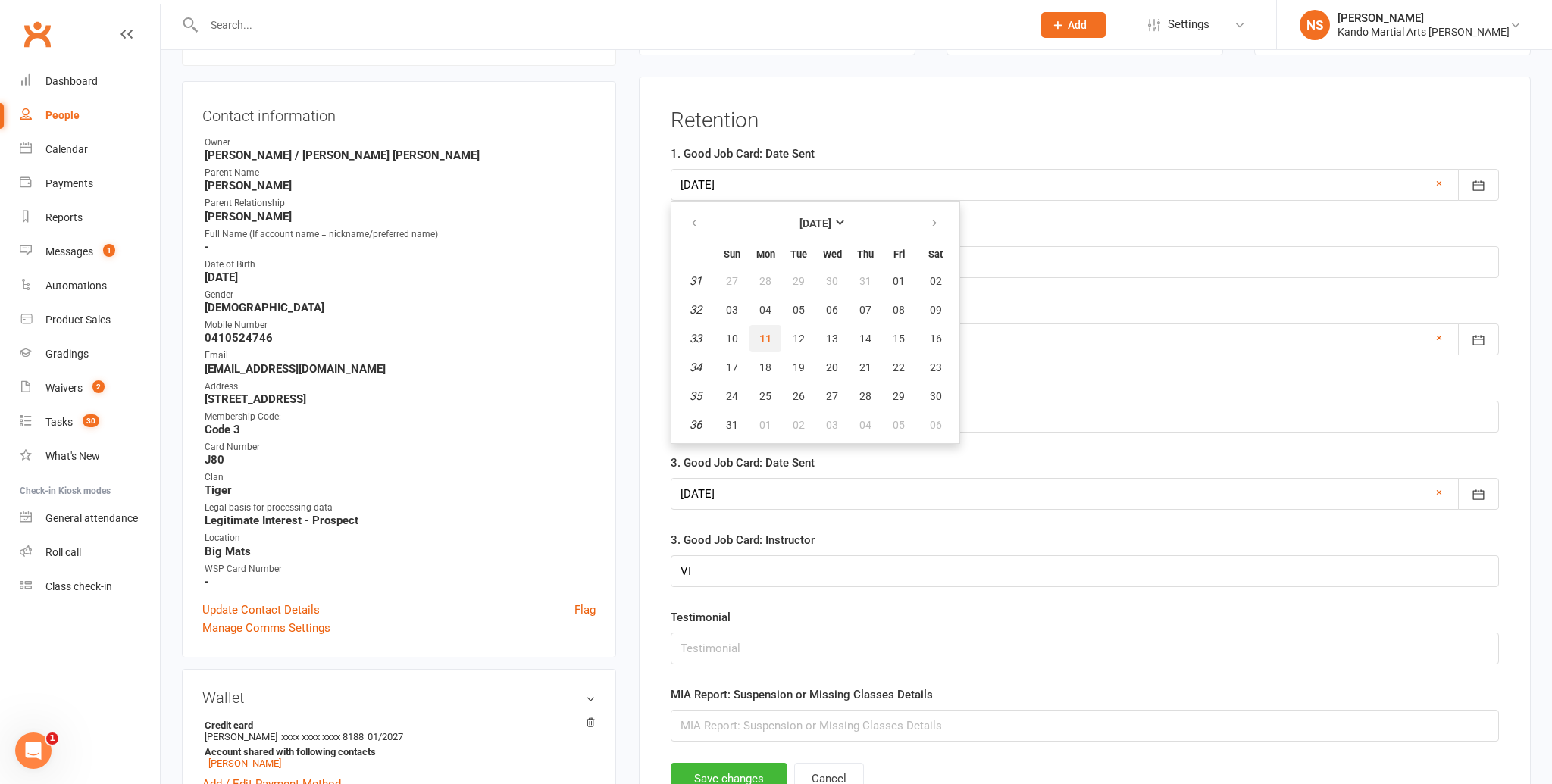
click at [776, 331] on button "11" at bounding box center [765, 339] width 32 height 27
type input "[DATE]"
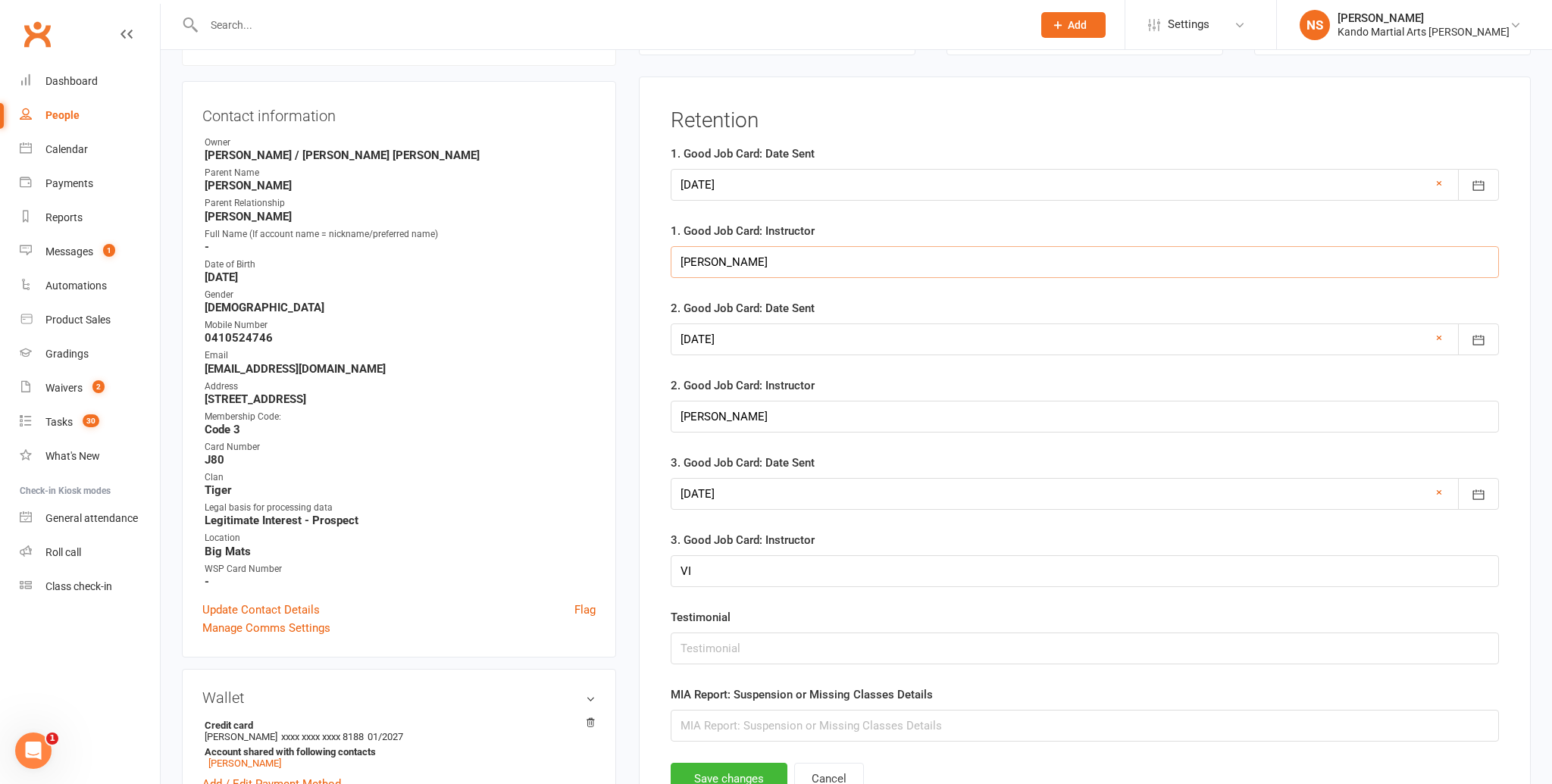
drag, startPoint x: 754, startPoint y: 263, endPoint x: 649, endPoint y: 276, distance: 105.8
click at [649, 276] on div "Retention 1. Good Job Card: Date Sent [DATE] [DATE] Sun Mon Tue Wed Thu Fri Sat…" at bounding box center [1084, 459] width 892 height 766
type input "J"
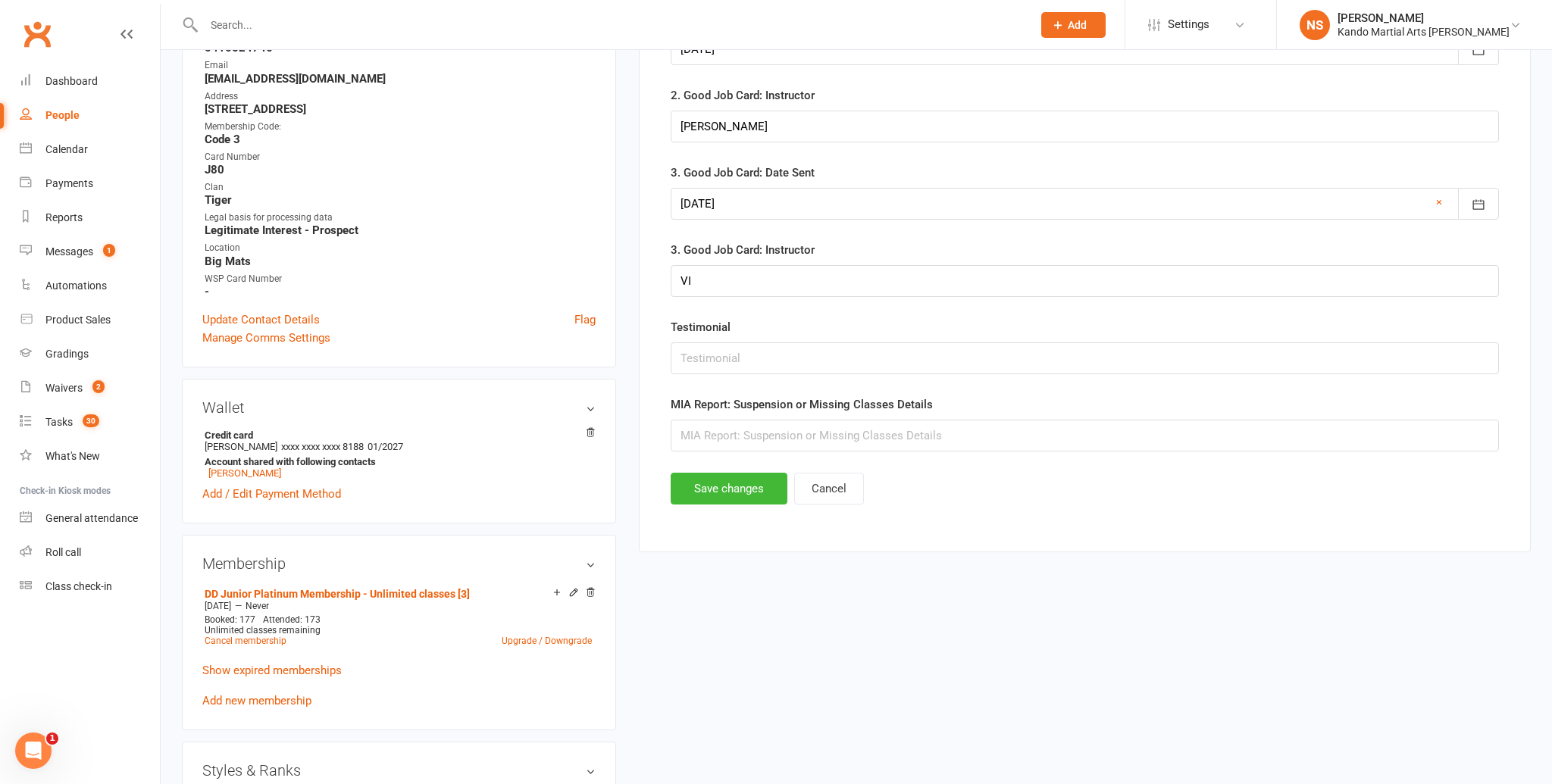
scroll to position [438, 0]
type input "[PERSON_NAME]"
click at [732, 489] on button "Save changes" at bounding box center [728, 487] width 117 height 32
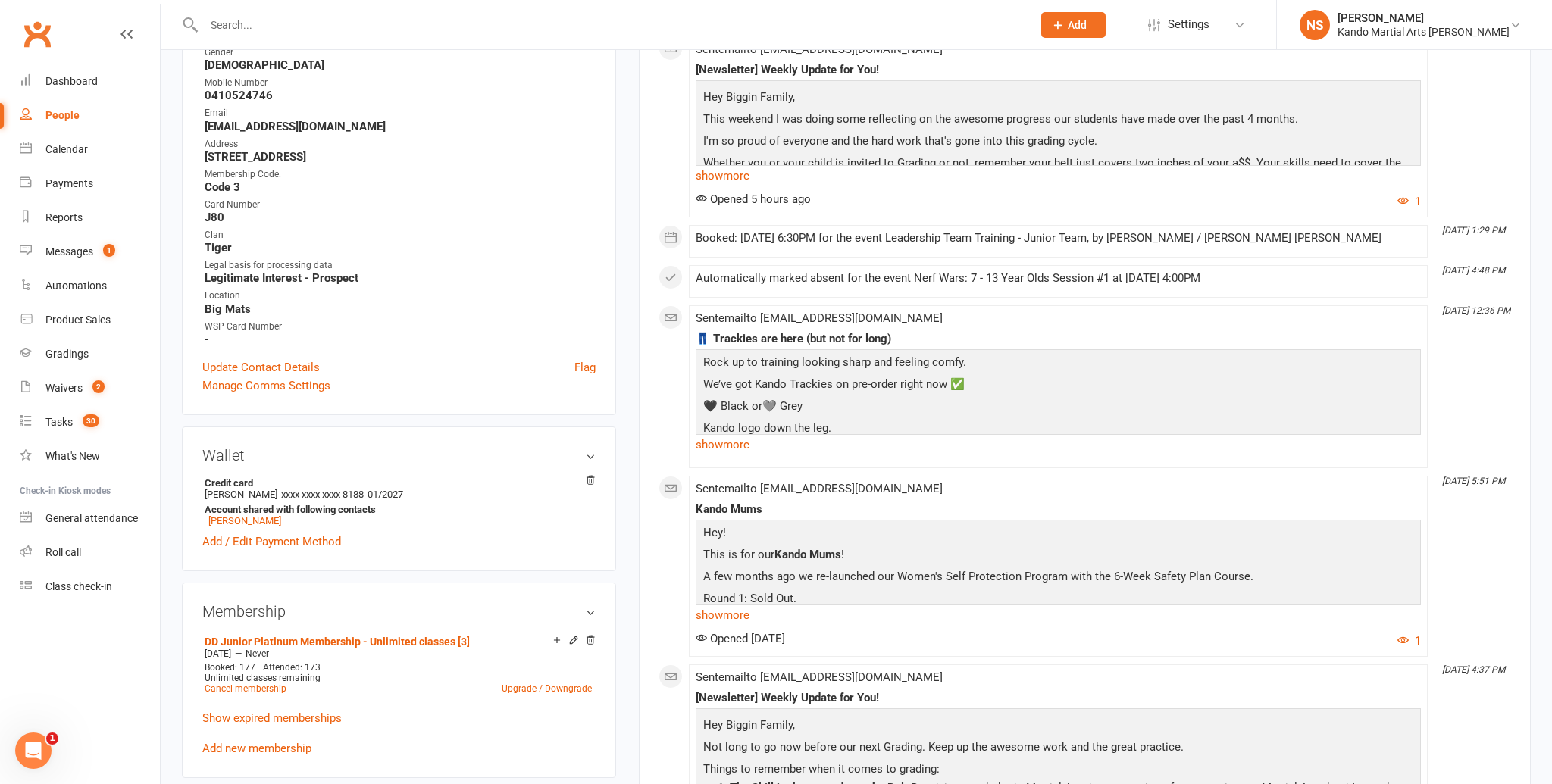
scroll to position [0, 0]
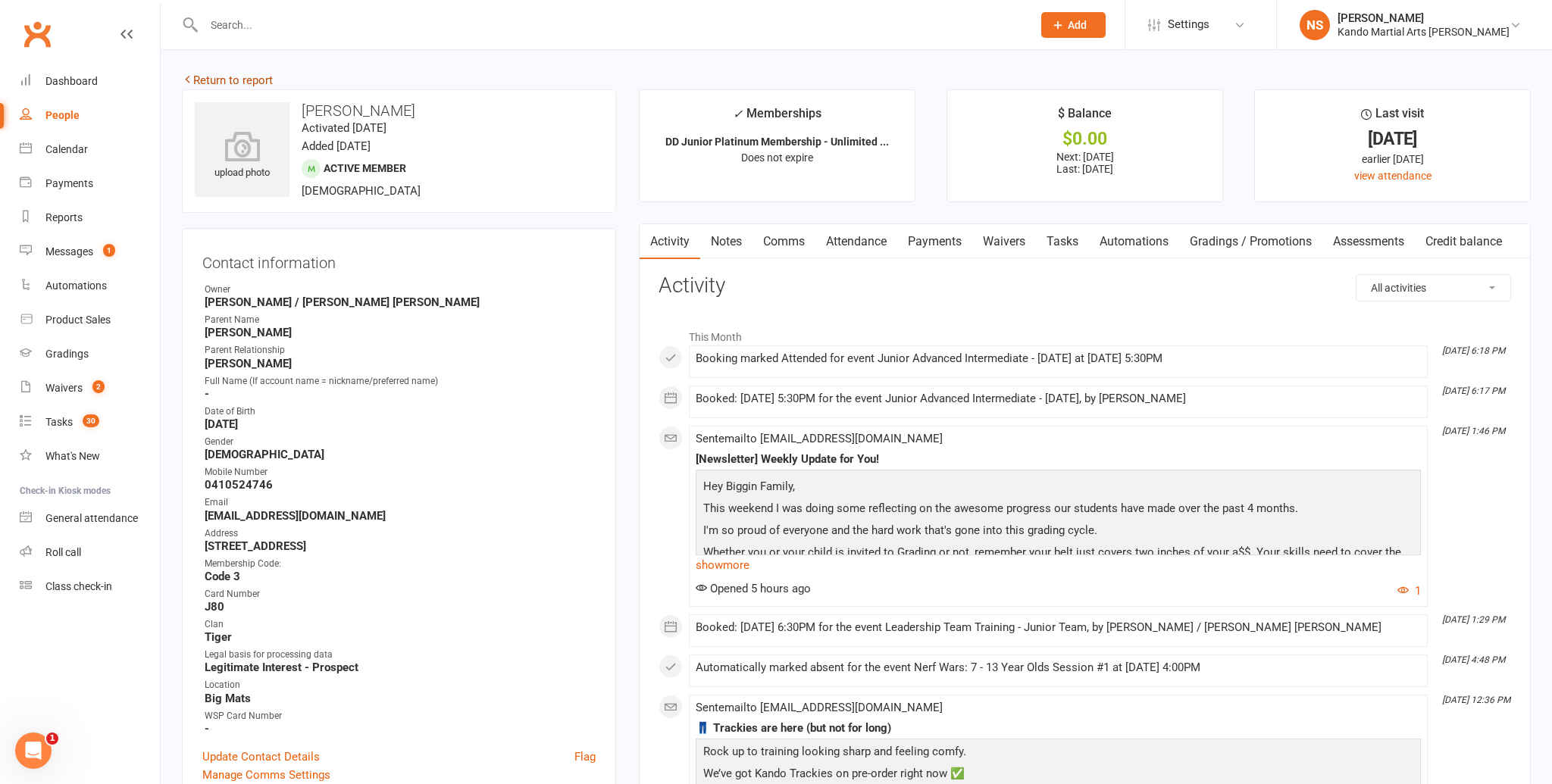
click at [199, 77] on link "Return to report" at bounding box center [227, 80] width 91 height 13
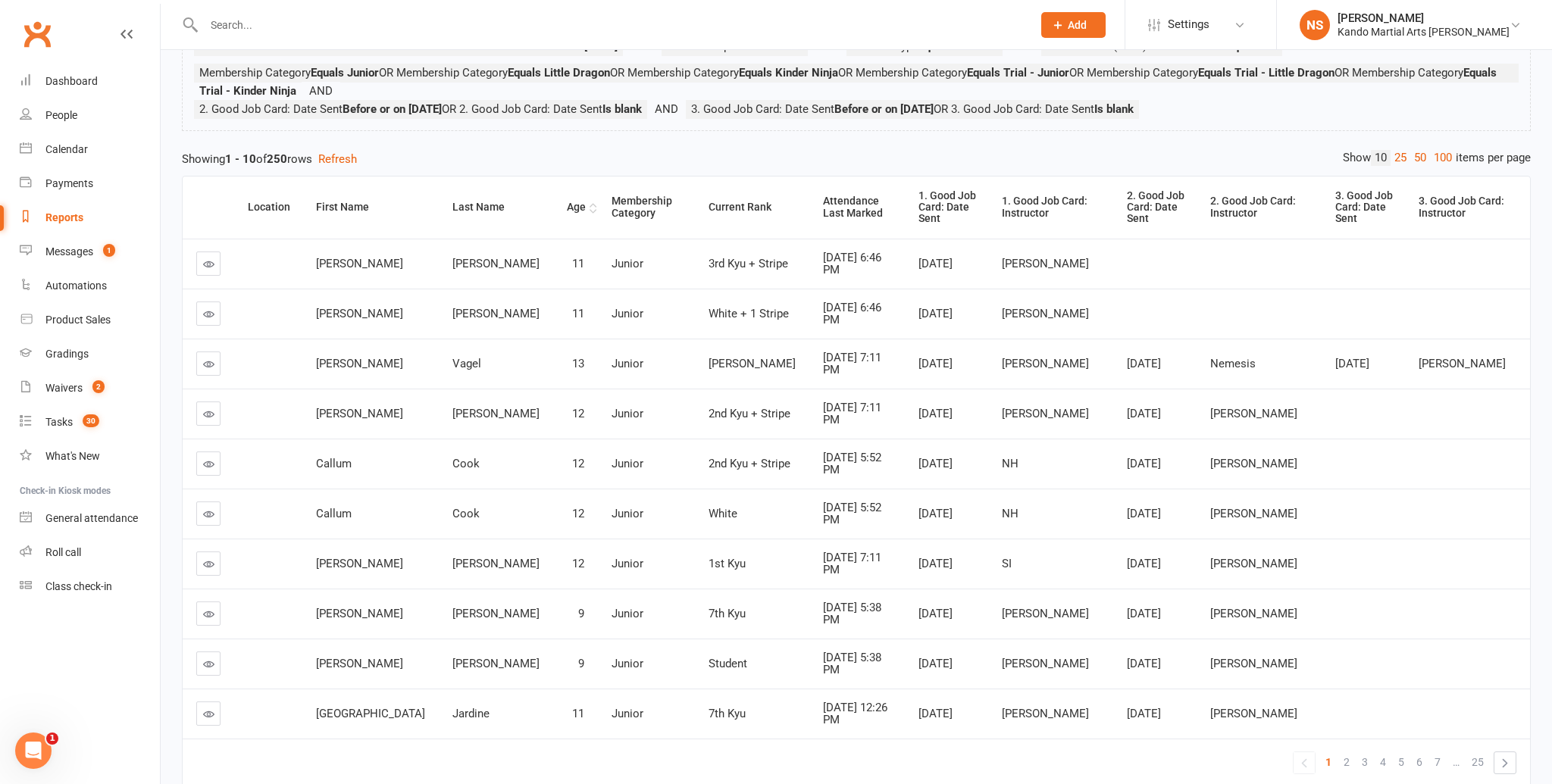
scroll to position [210, 0]
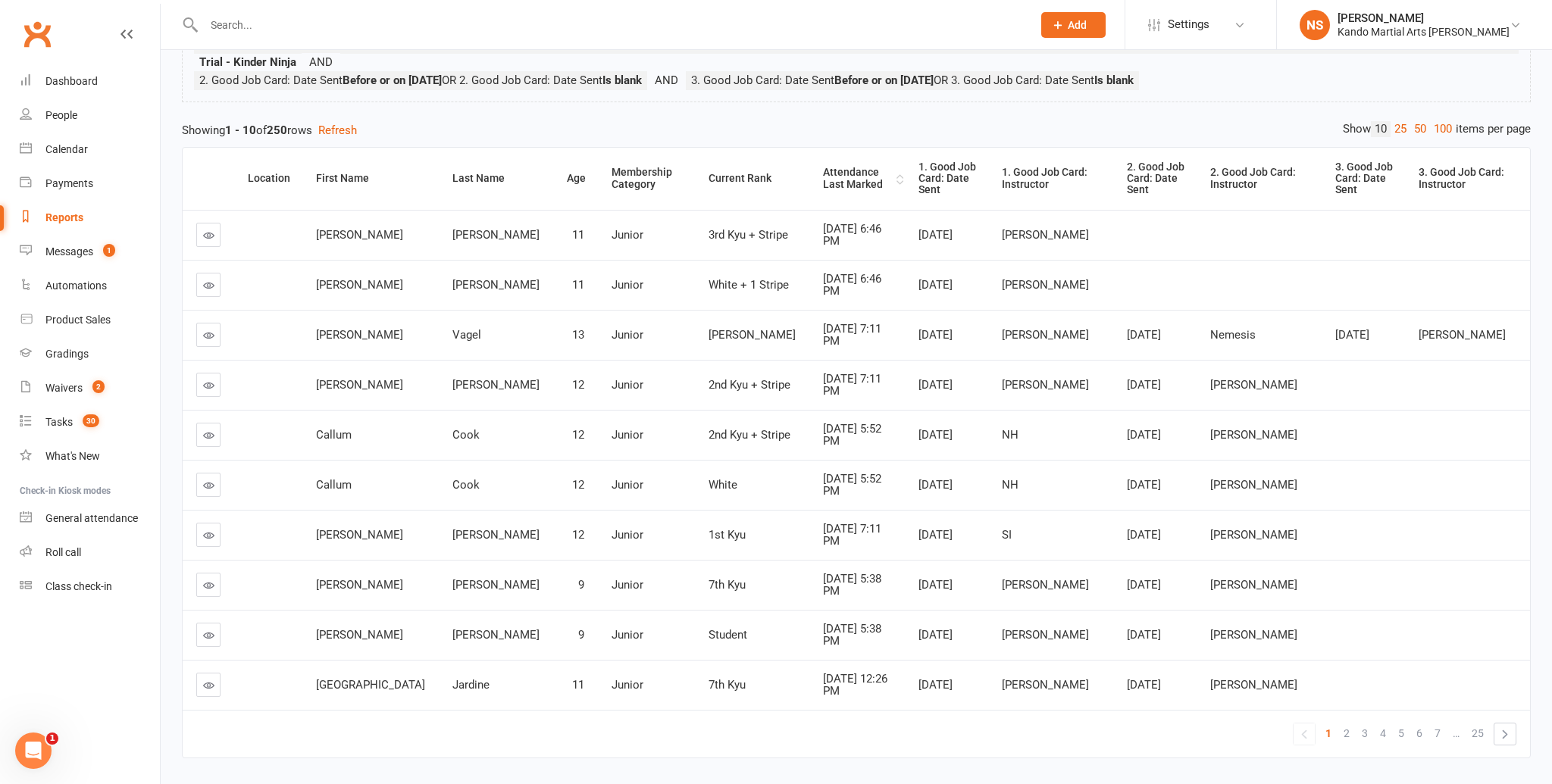
click at [823, 167] on div "Attendance Last Marked" at bounding box center [857, 178] width 70 height 24
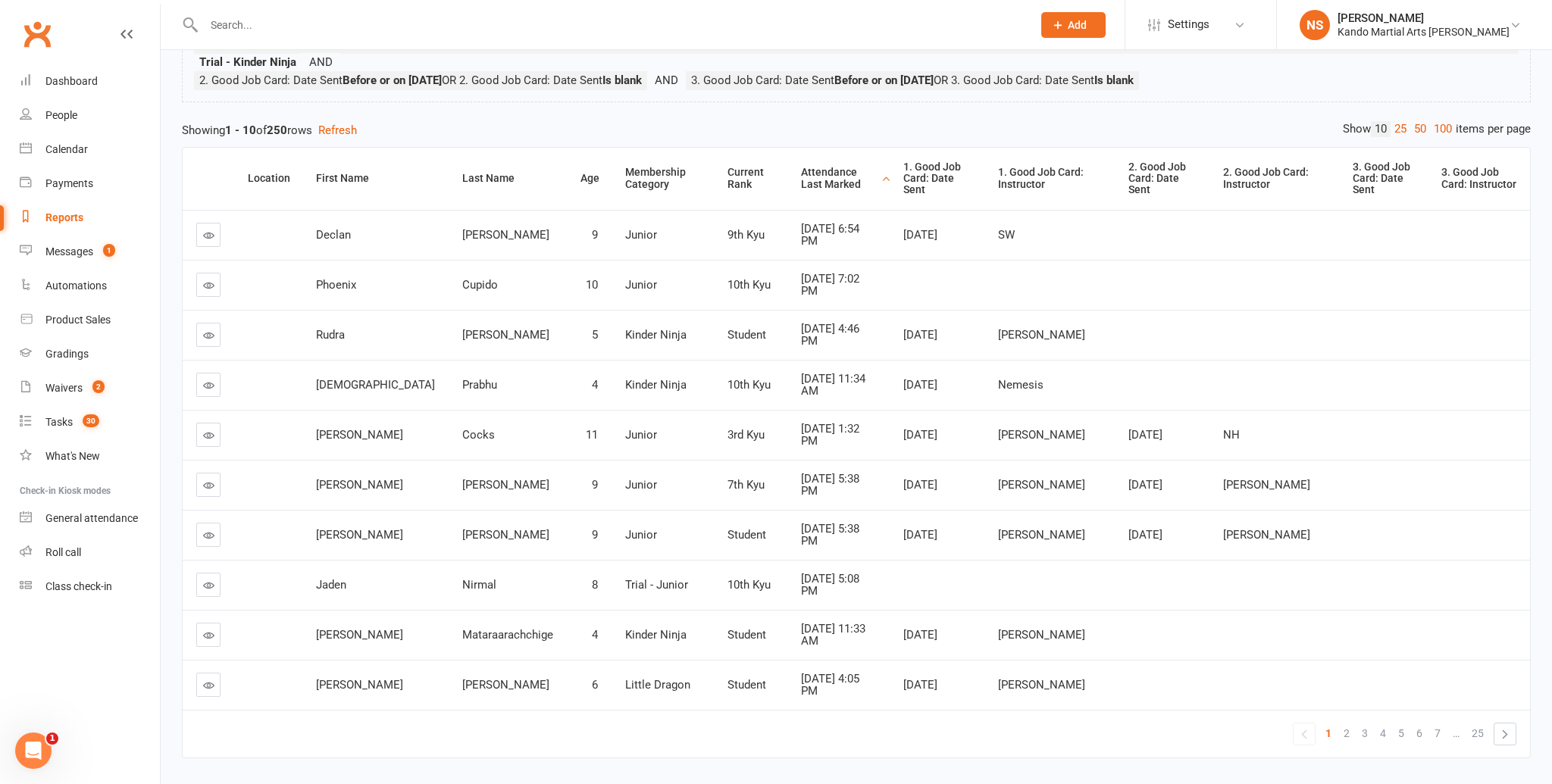
click at [801, 173] on div "Attendance Last Marked" at bounding box center [839, 178] width 77 height 24
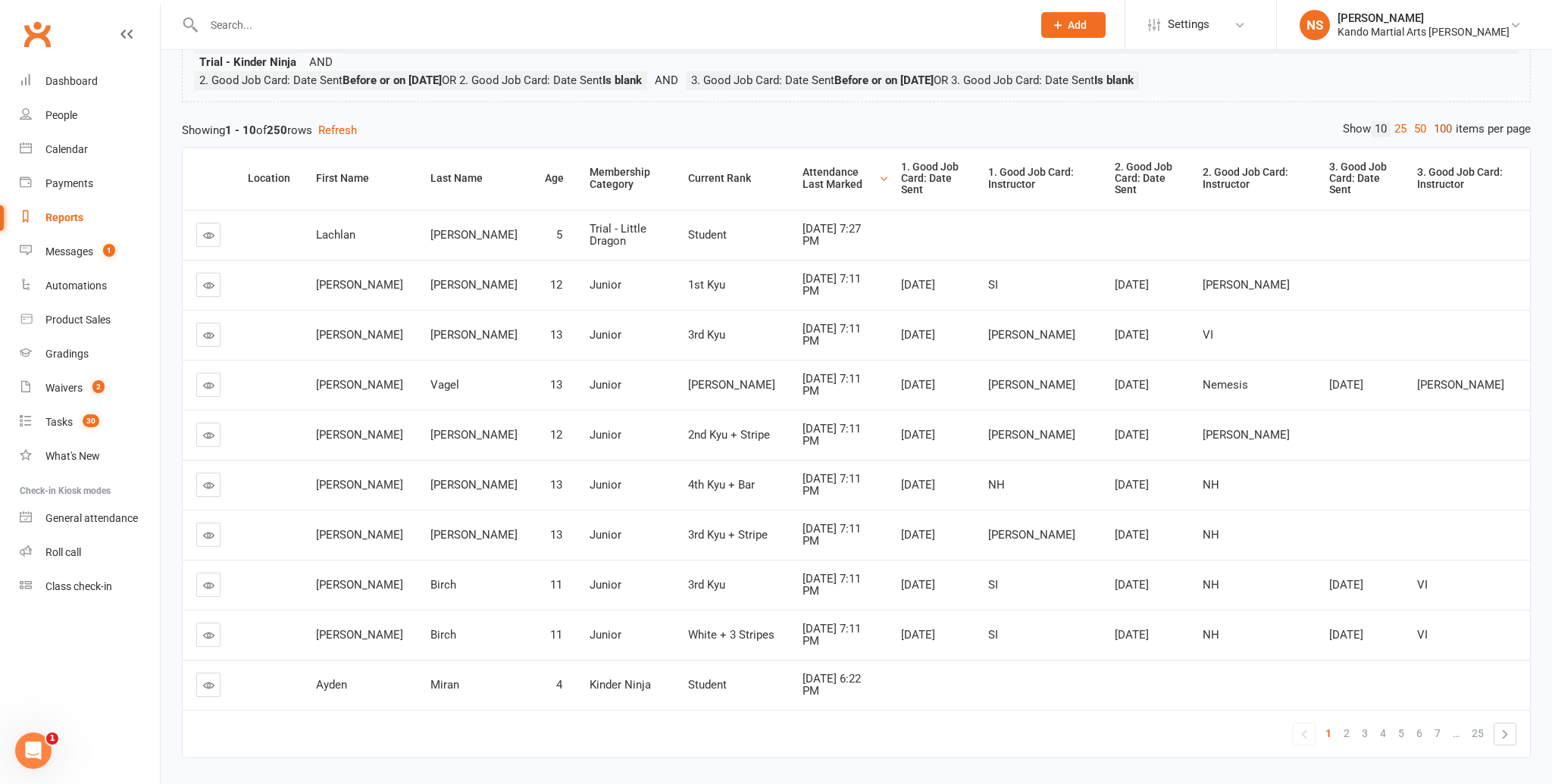
click at [1441, 130] on link "100" at bounding box center [1443, 129] width 26 height 16
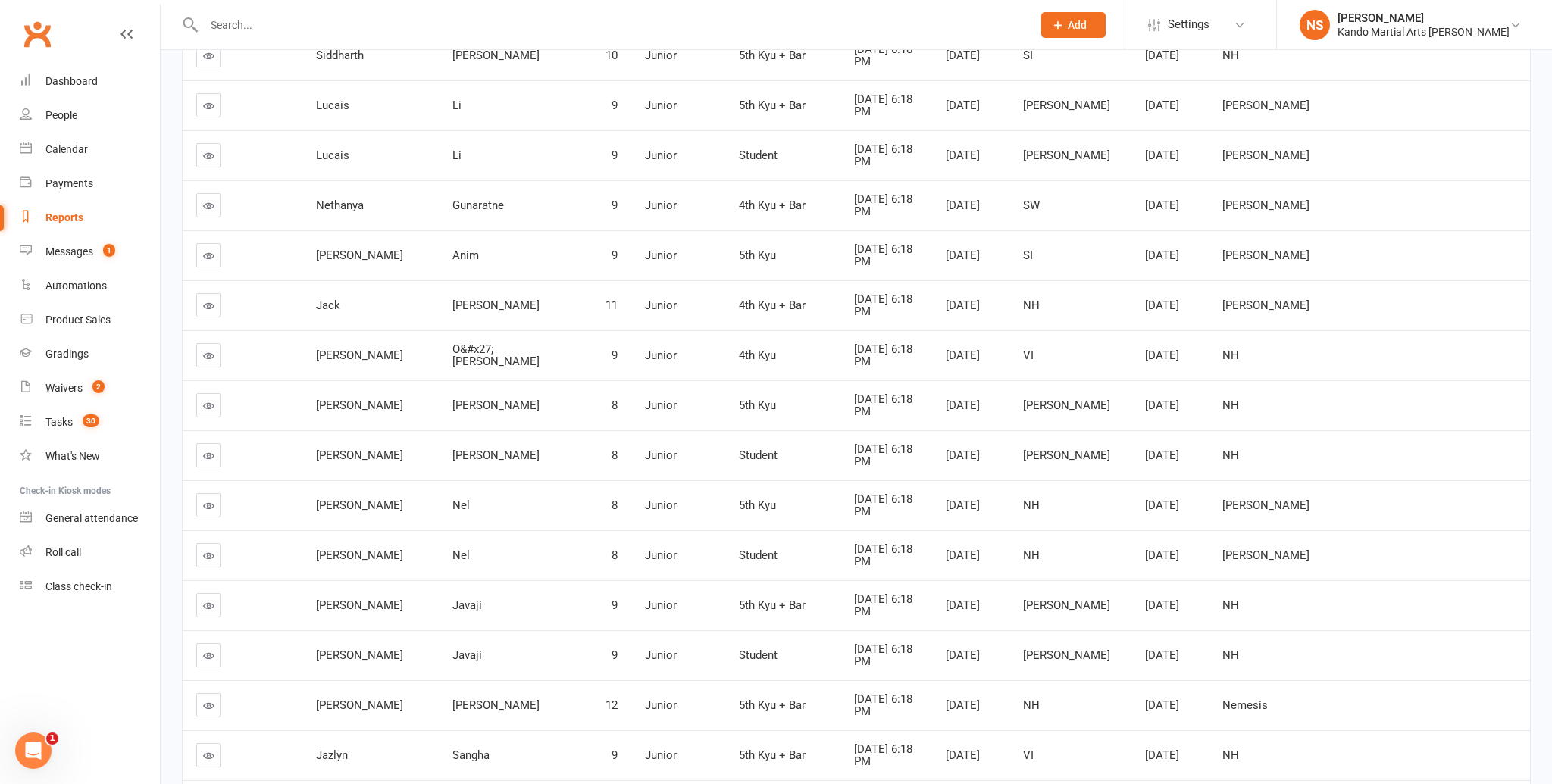
scroll to position [1041, 0]
click at [207, 342] on link at bounding box center [208, 354] width 24 height 24
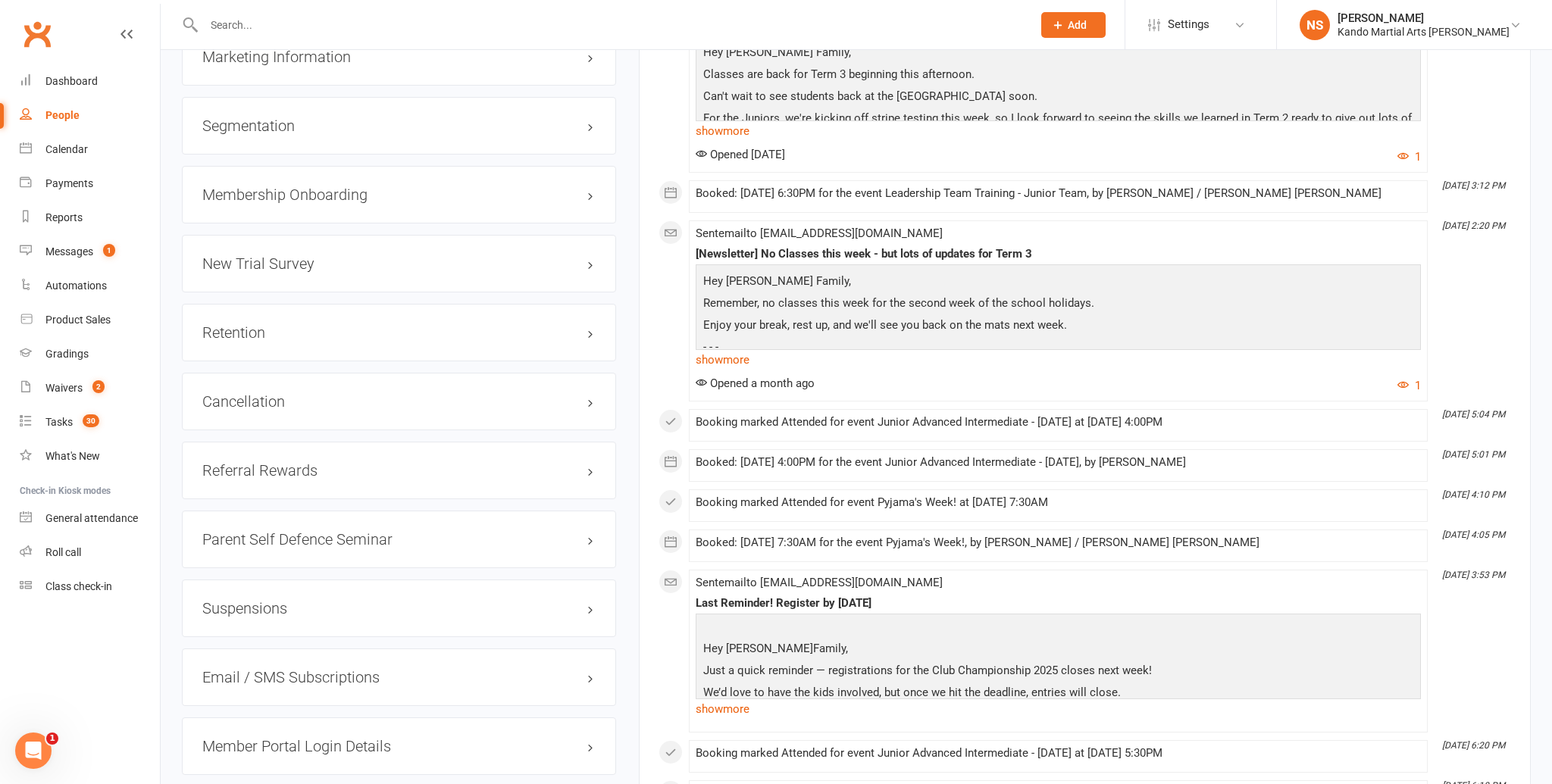
scroll to position [1928, 0]
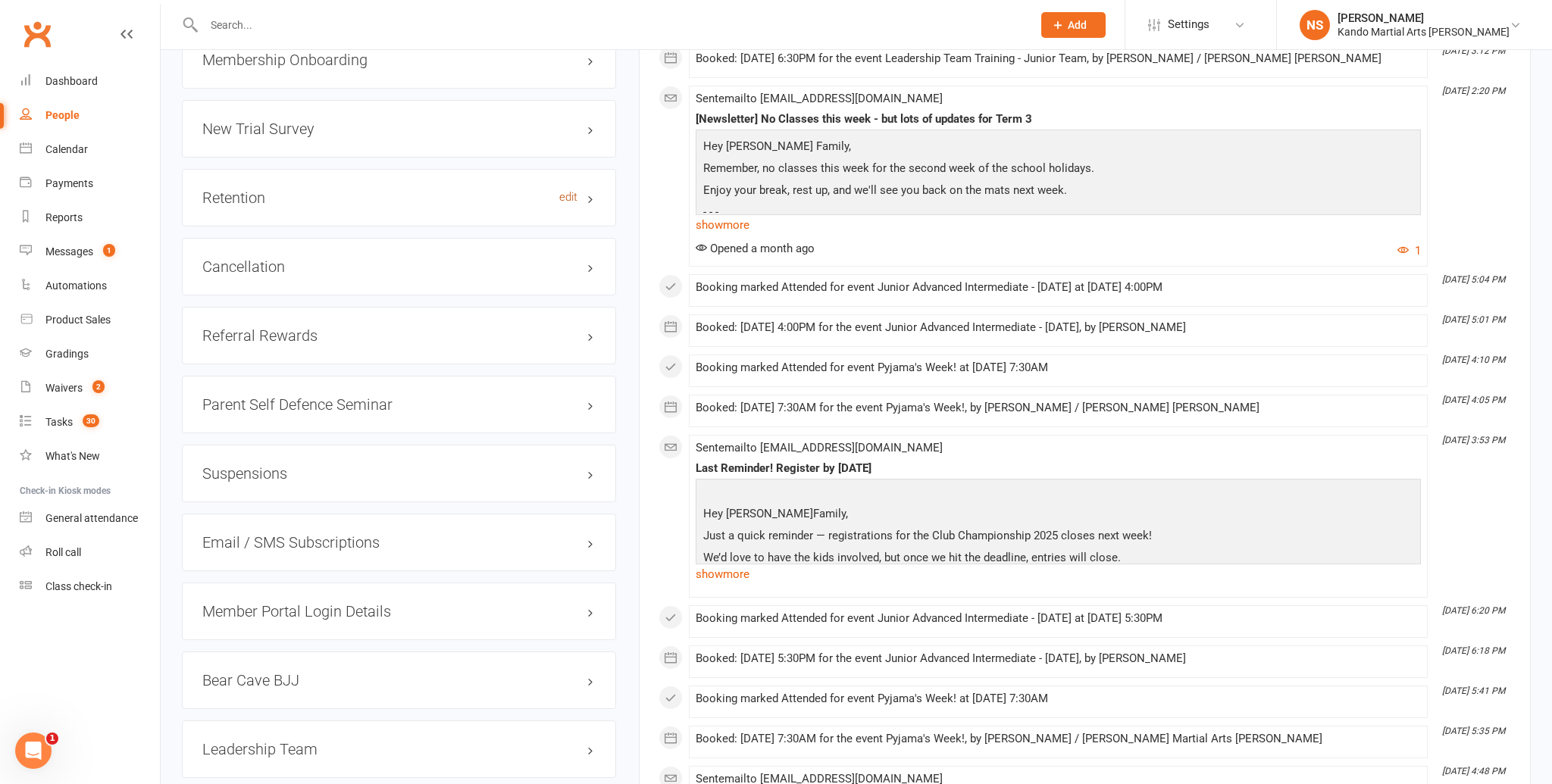
click at [567, 193] on link "edit" at bounding box center [568, 197] width 18 height 13
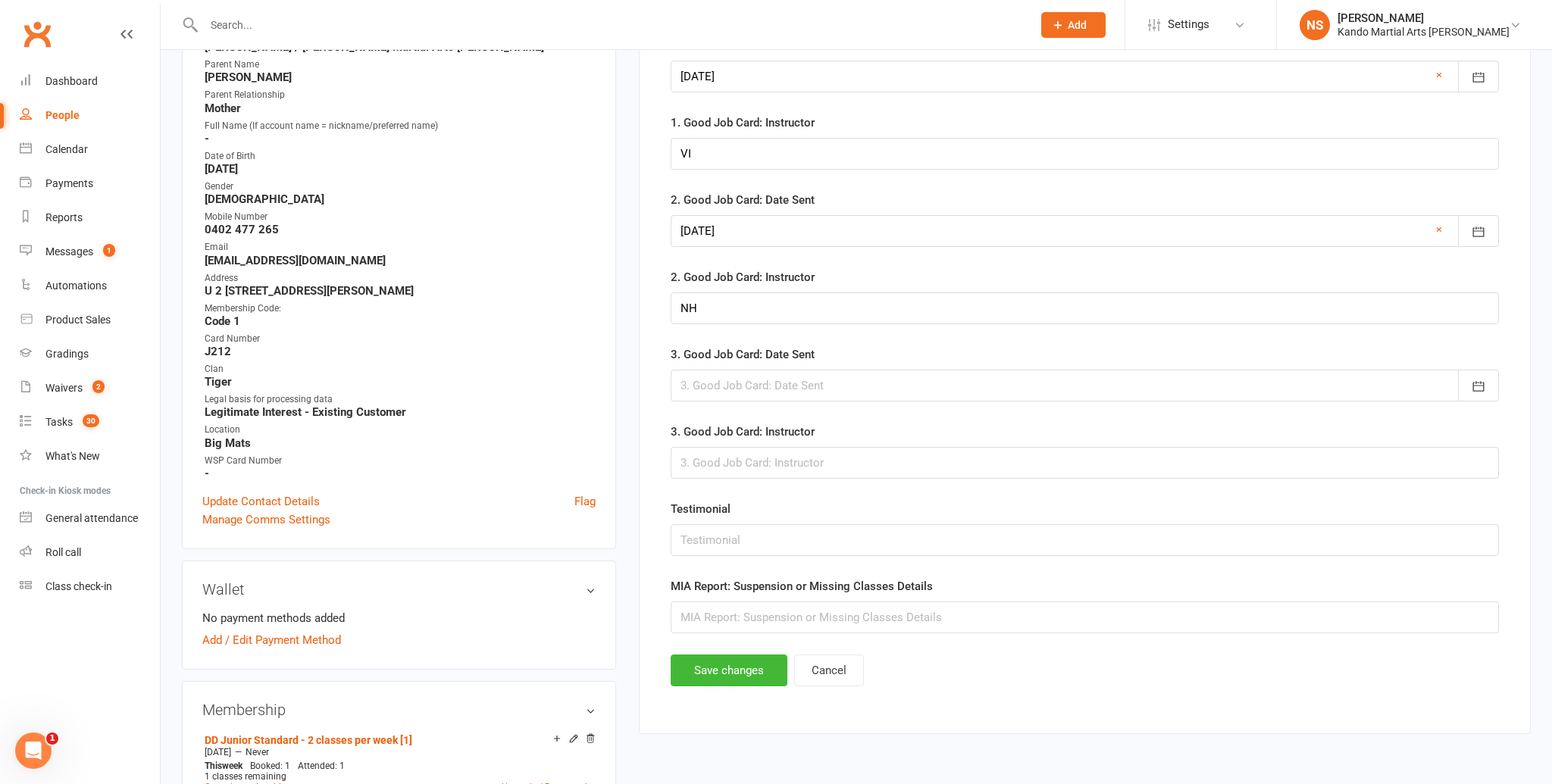
scroll to position [266, 0]
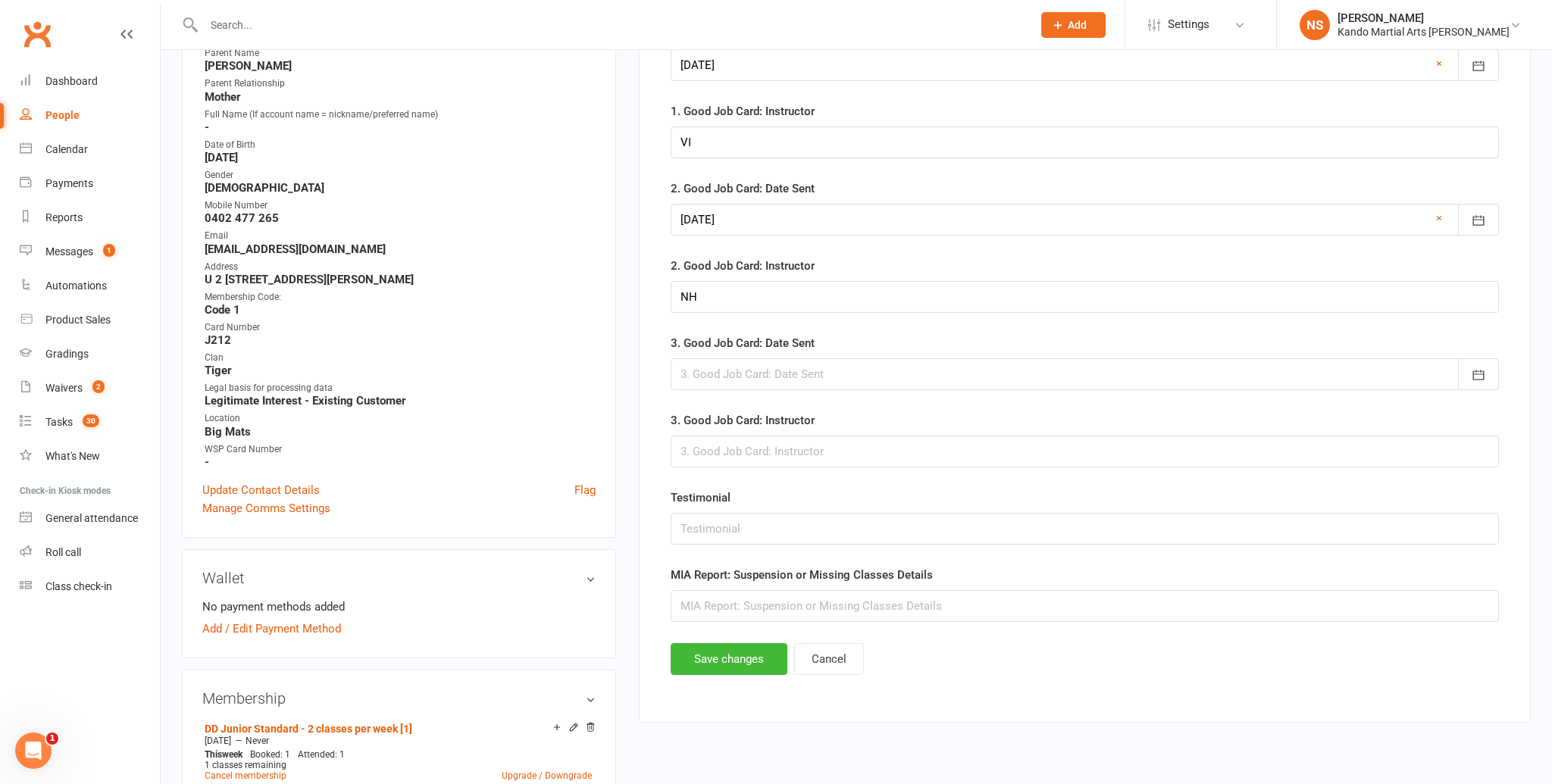
click at [780, 365] on div at bounding box center [1084, 374] width 828 height 32
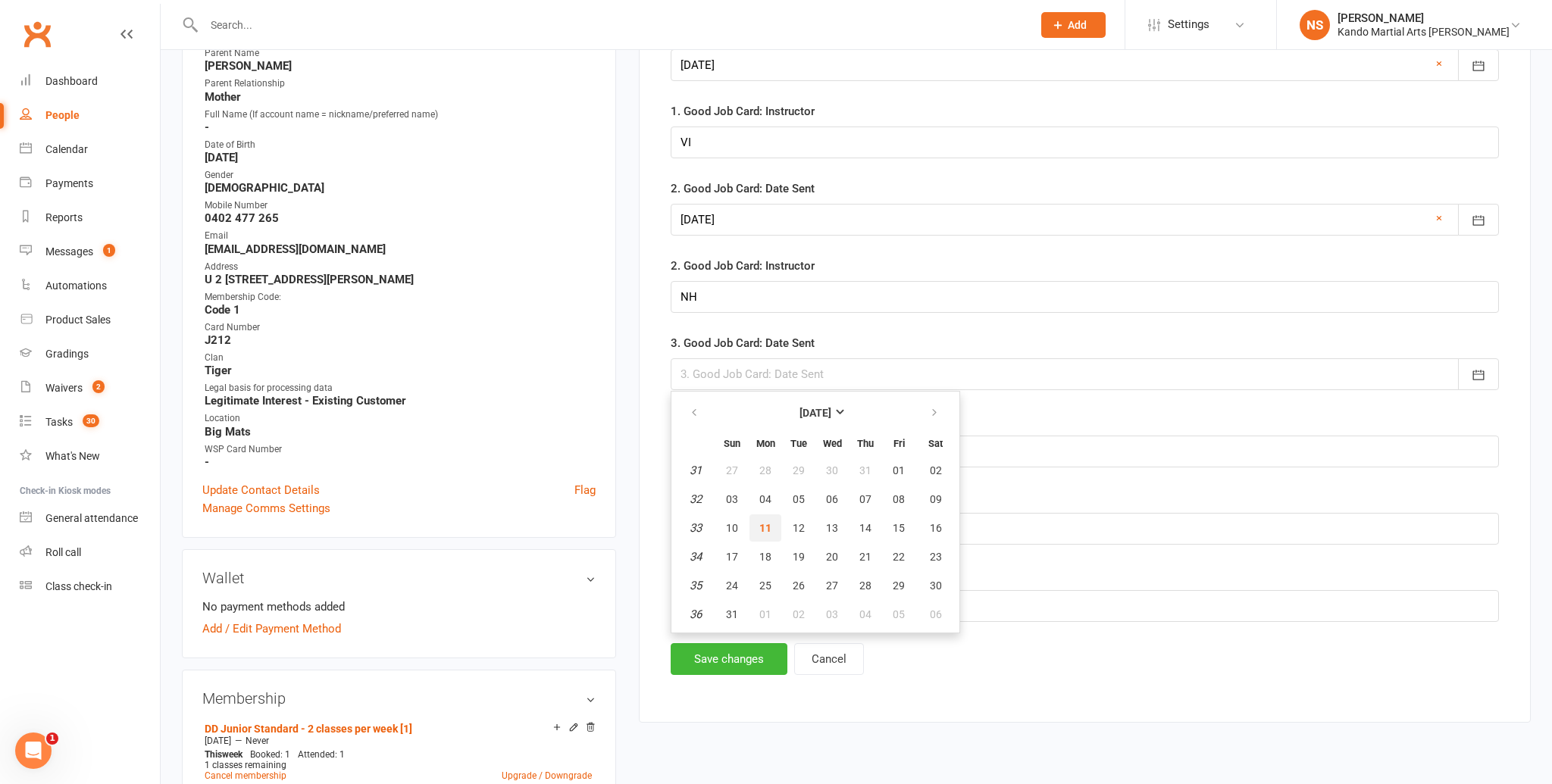
click at [766, 526] on span "11" at bounding box center [765, 527] width 12 height 12
type input "[DATE]"
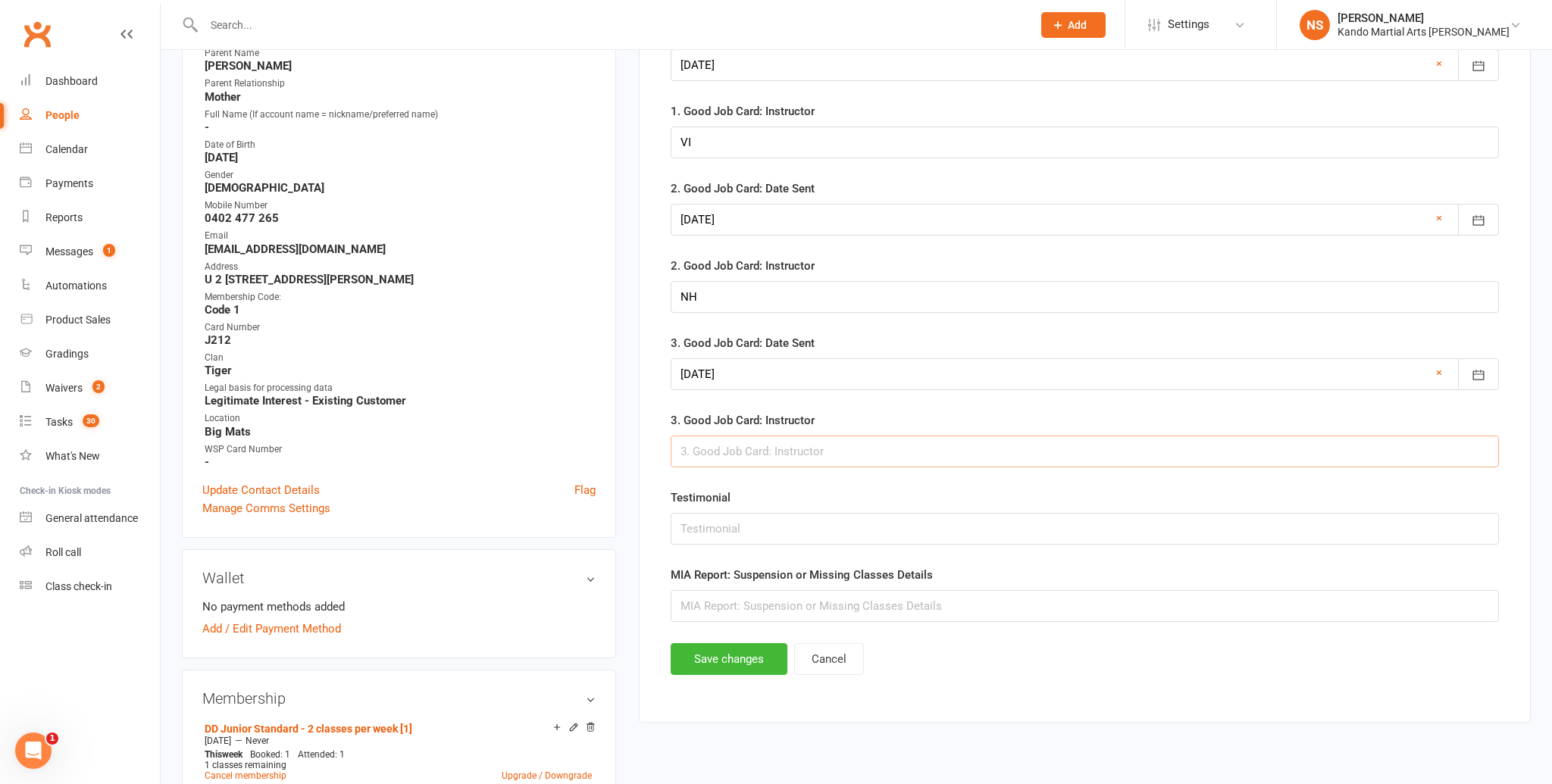
click at [730, 443] on input "text" at bounding box center [1084, 451] width 828 height 32
type input "[PERSON_NAME]"
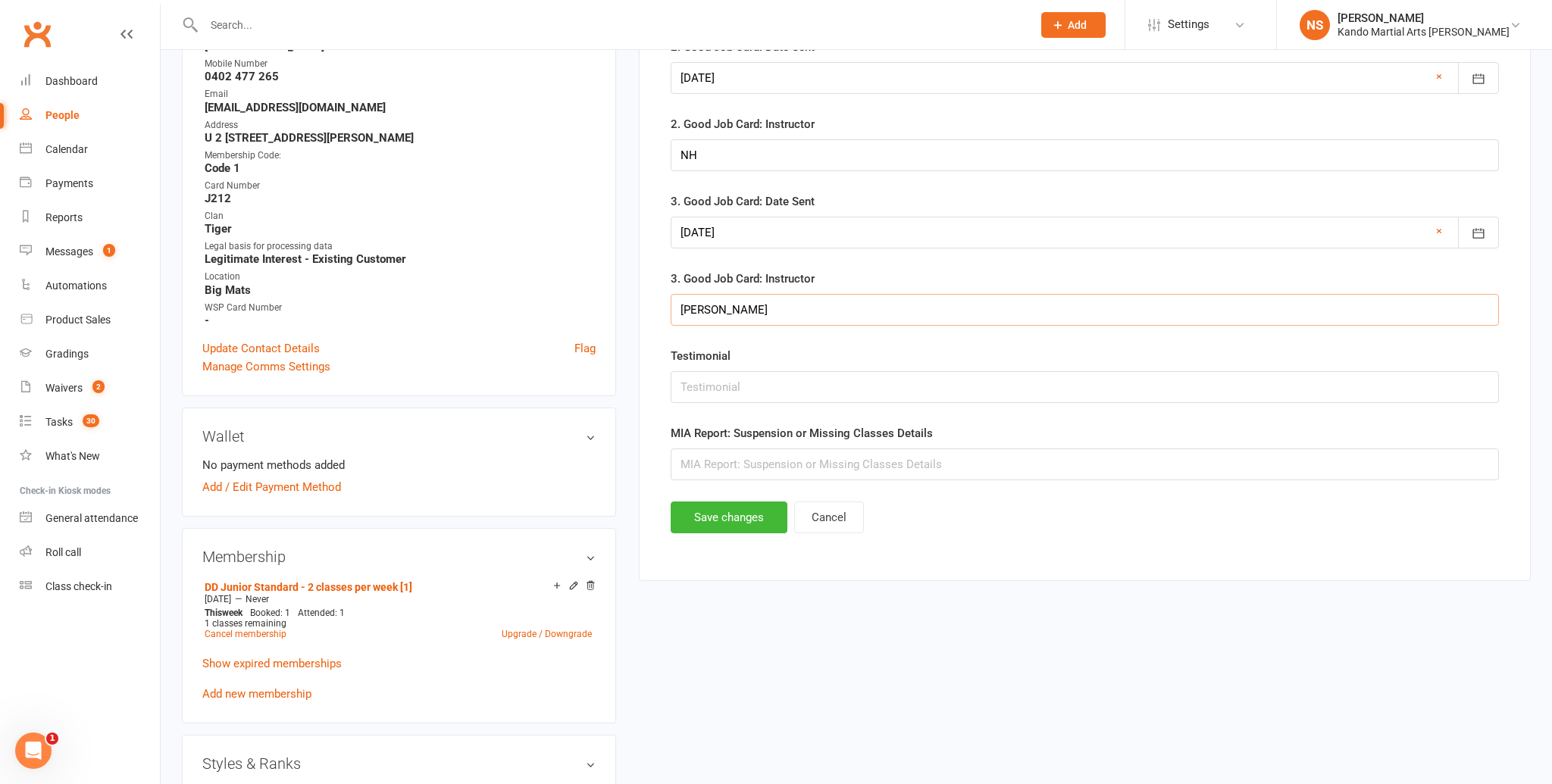
scroll to position [409, 0]
click at [729, 507] on button "Save changes" at bounding box center [728, 516] width 117 height 32
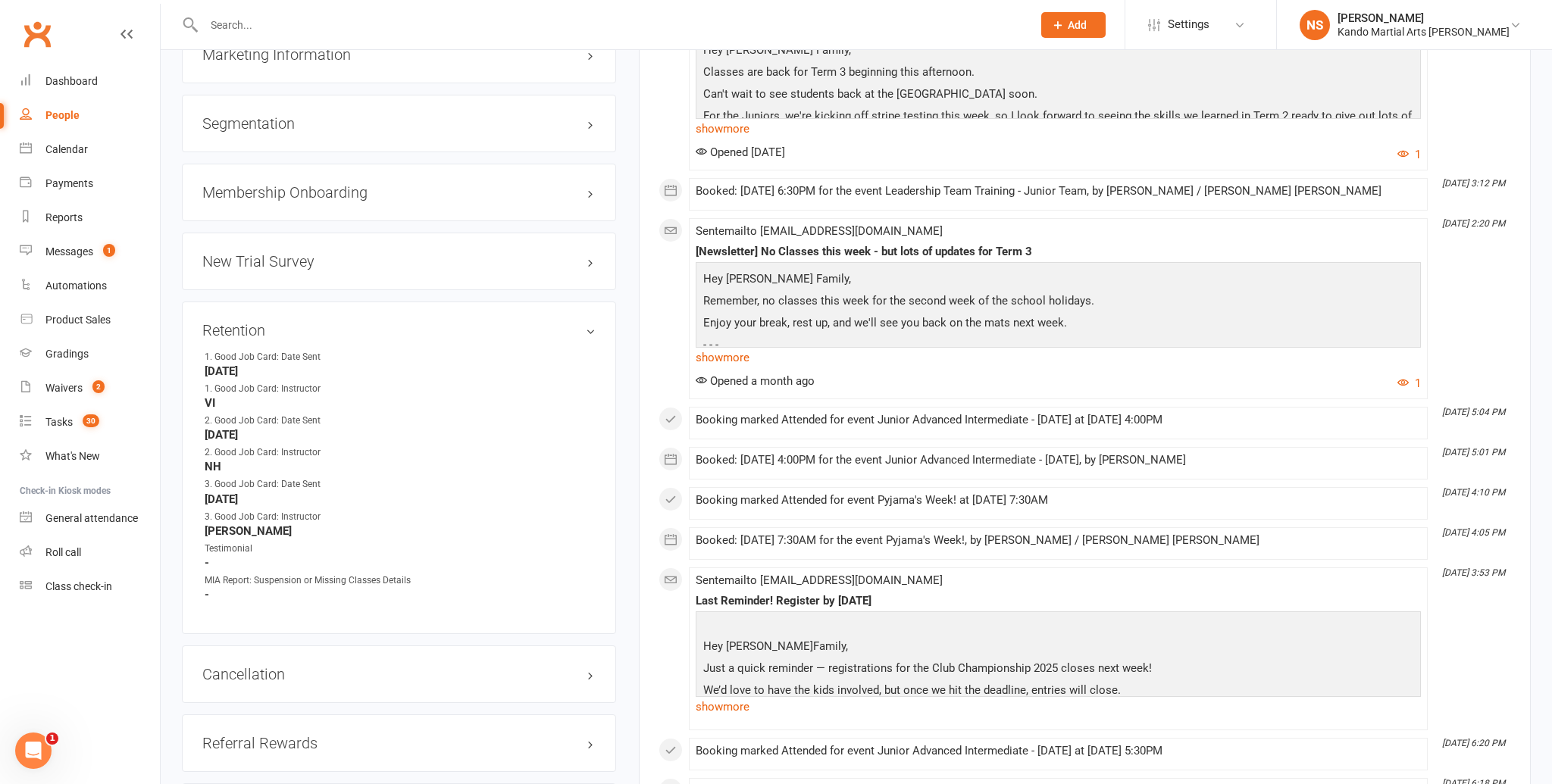
scroll to position [1810, 0]
